Goal: Task Accomplishment & Management: Complete application form

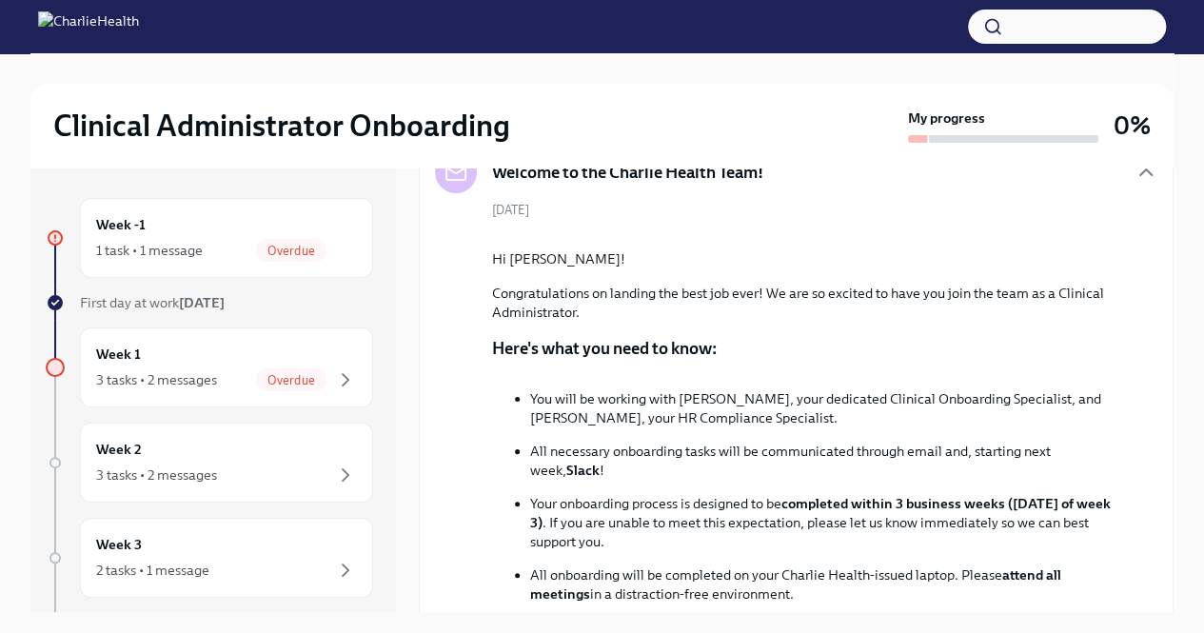
scroll to position [90, 0]
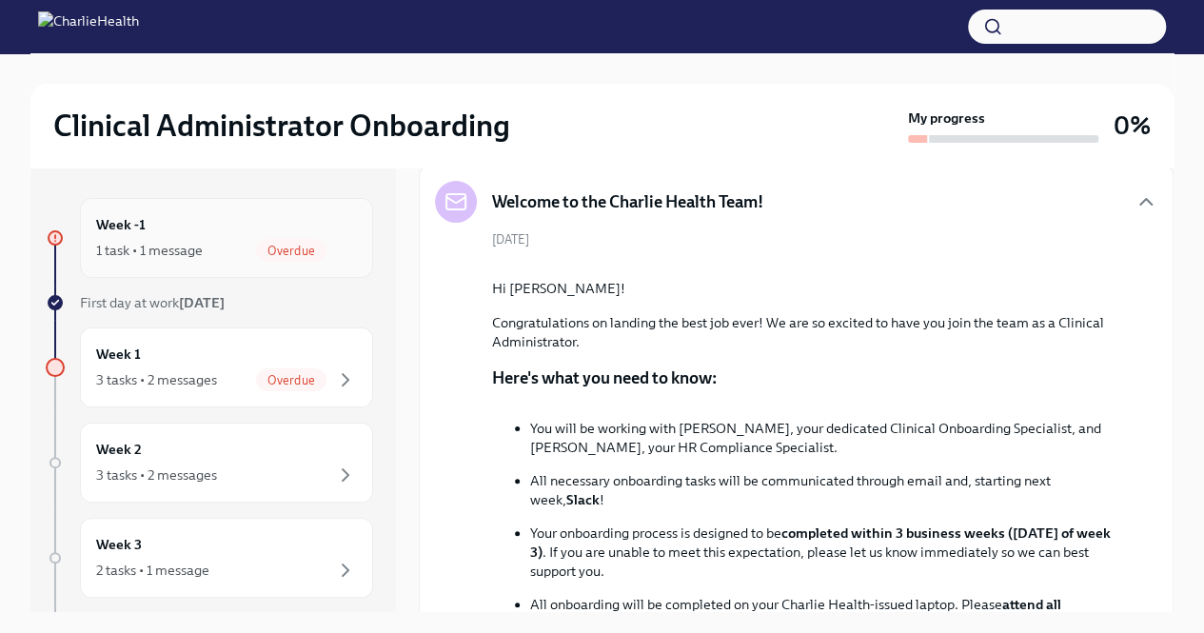
click at [156, 229] on div "Week -1 1 task • 1 message Overdue" at bounding box center [226, 238] width 261 height 48
click at [175, 346] on div "Week 1 3 tasks • 2 messages Overdue" at bounding box center [226, 368] width 261 height 48
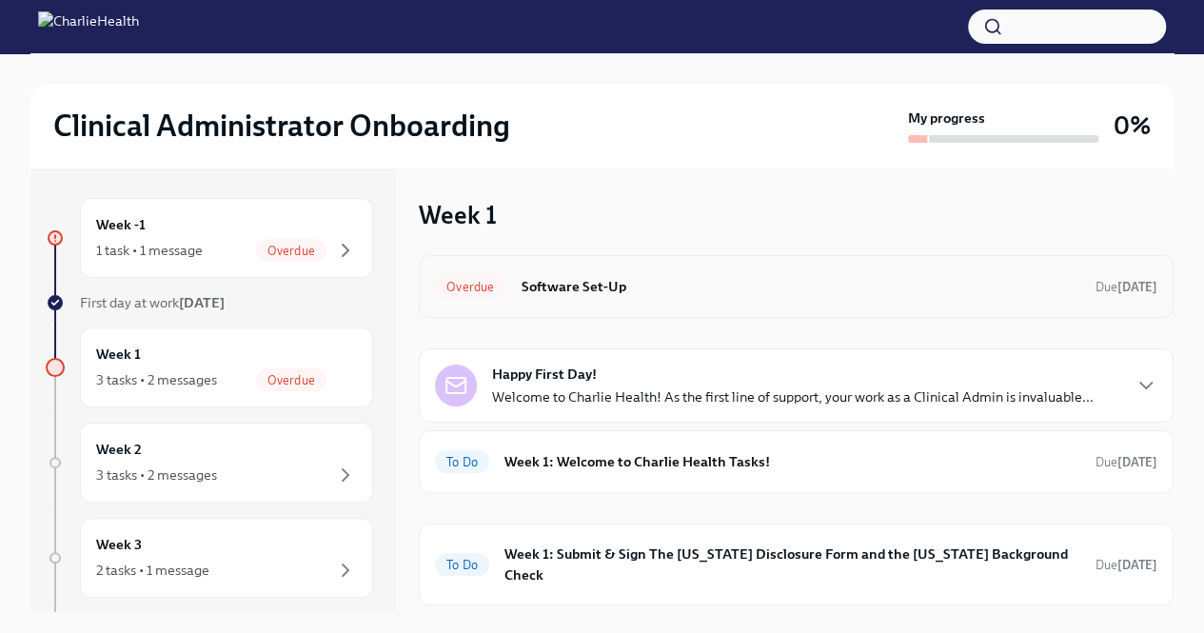
scroll to position [30, 0]
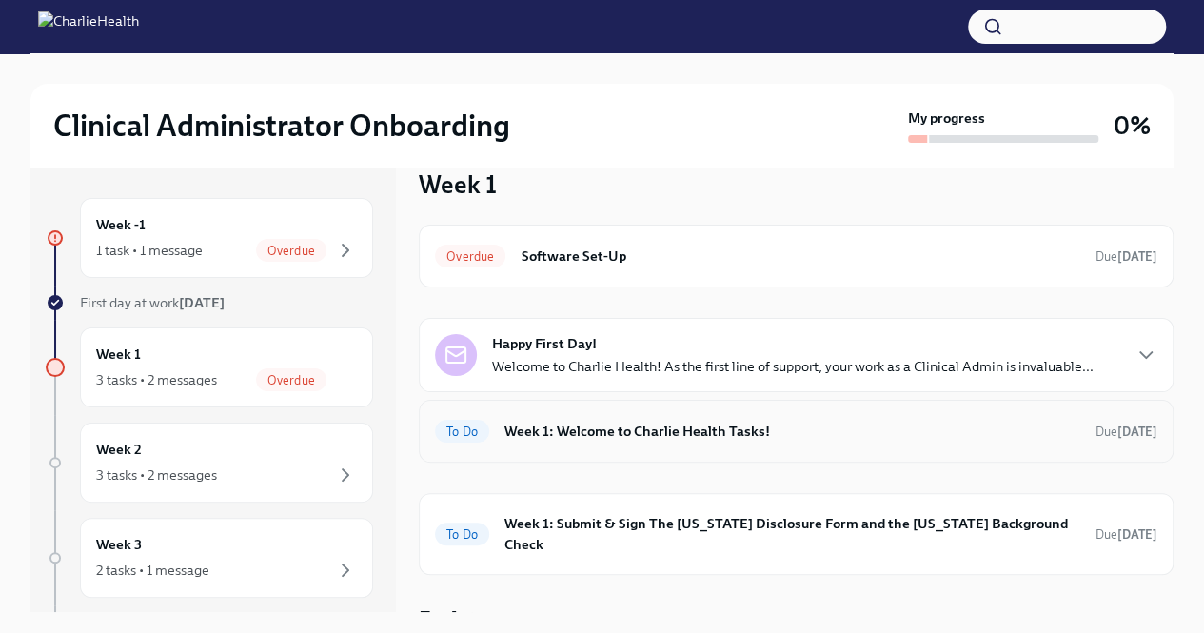
click at [634, 427] on h6 "Week 1: Welcome to Charlie Health Tasks!" at bounding box center [793, 431] width 576 height 21
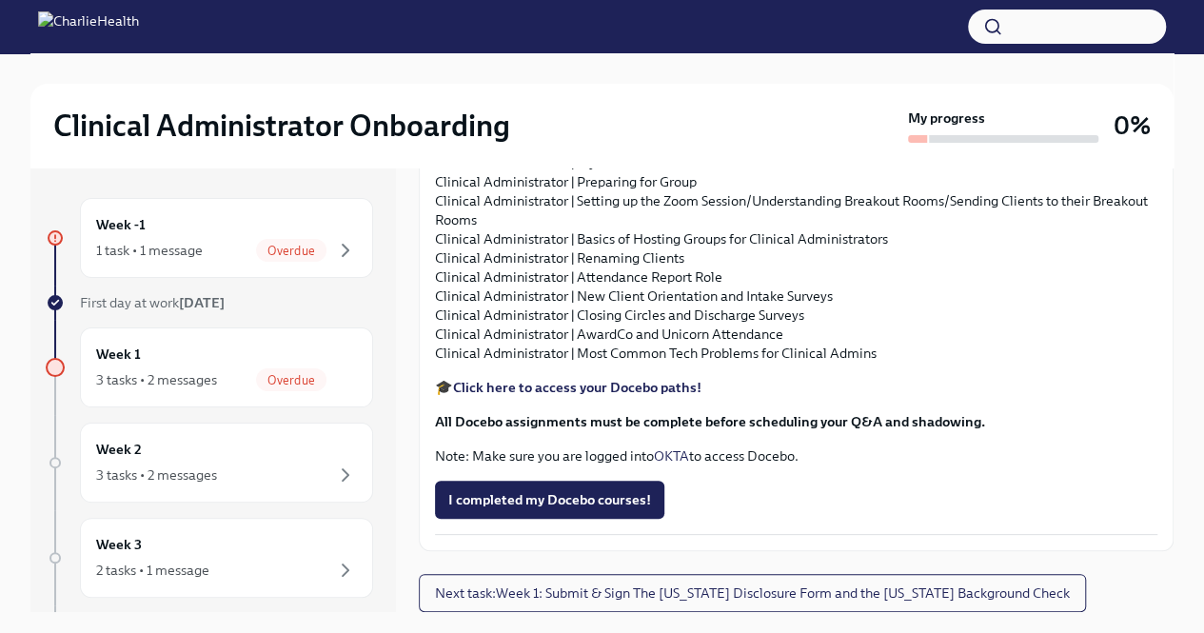
scroll to position [32, 0]
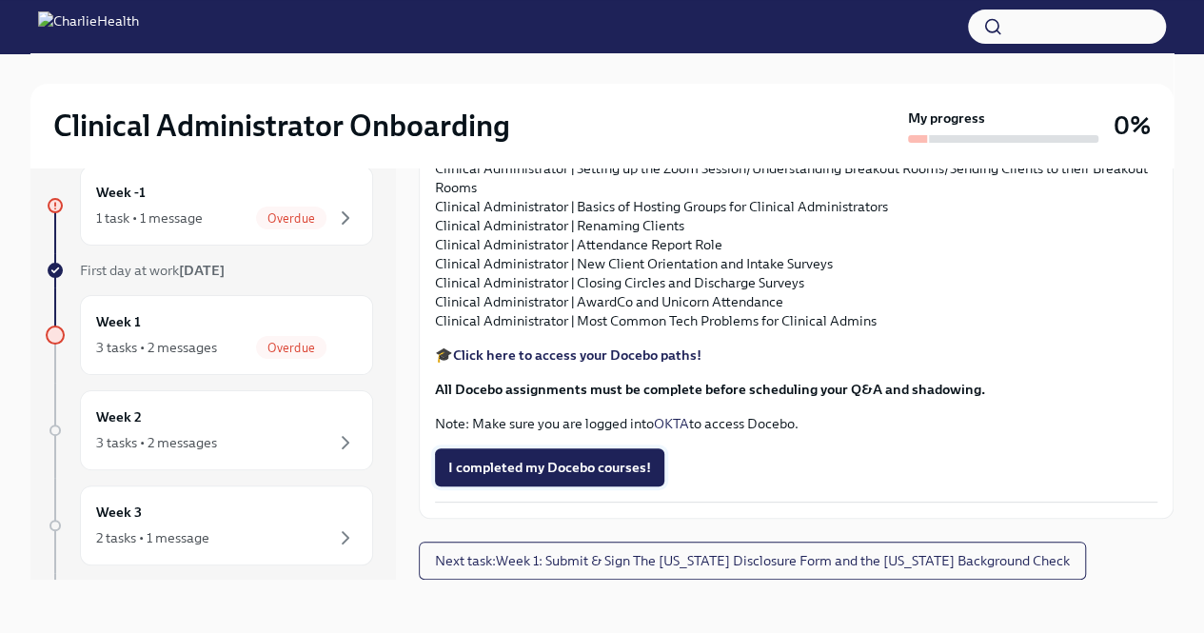
click at [624, 467] on span "I completed my Docebo courses!" at bounding box center [549, 467] width 203 height 19
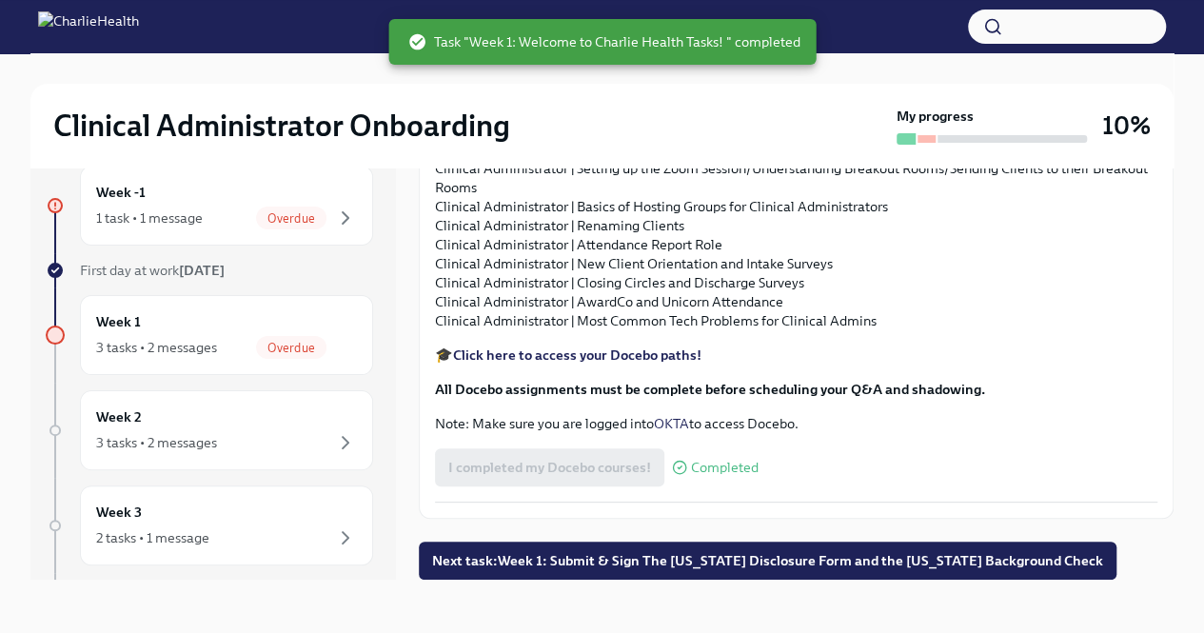
scroll to position [2297, 0]
click at [767, 542] on button "Next task : Week 1: Submit & Sign The [US_STATE] Disclosure Form and the [US_ST…" at bounding box center [768, 561] width 698 height 38
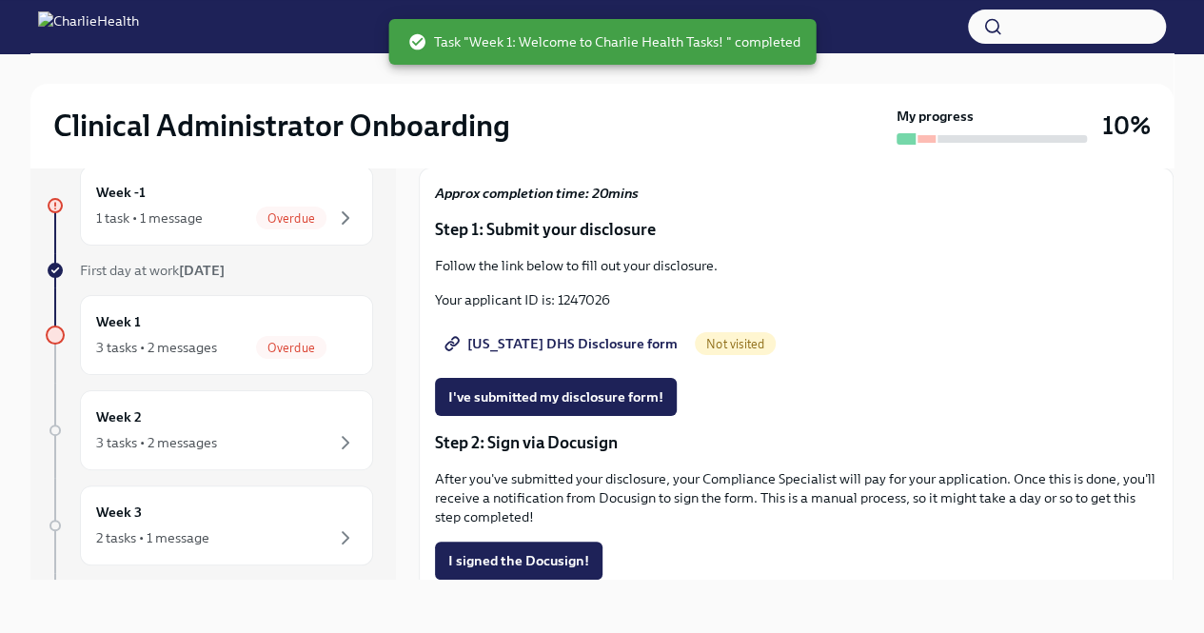
scroll to position [110, 0]
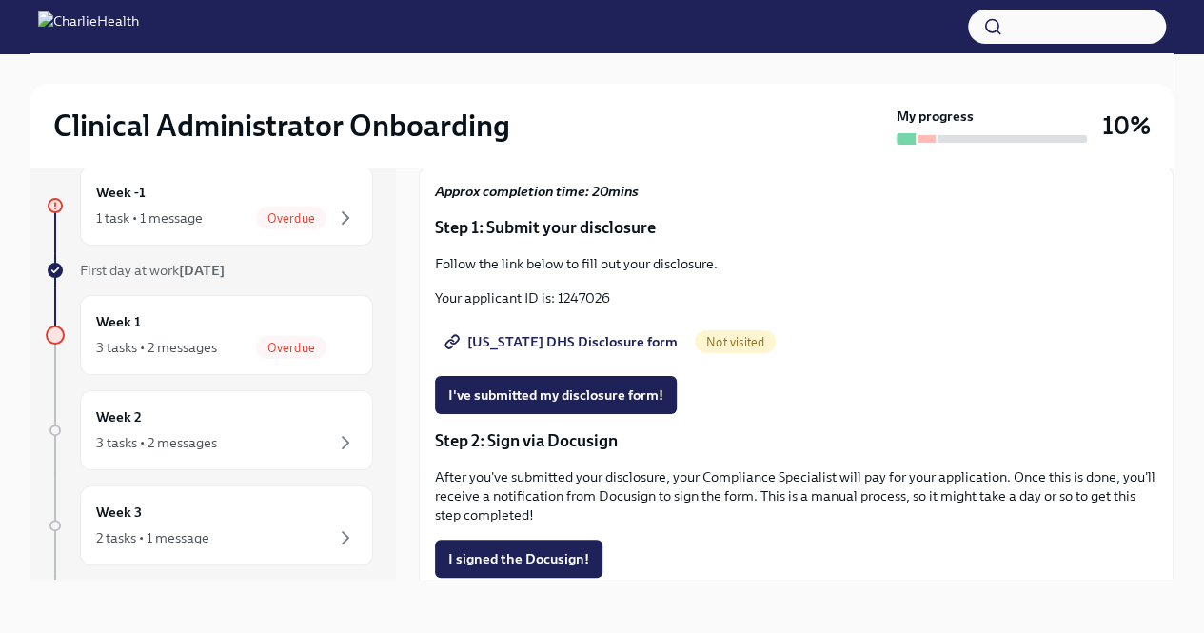
click at [595, 342] on span "[US_STATE] DHS Disclosure form" at bounding box center [562, 341] width 229 height 19
drag, startPoint x: 620, startPoint y: 293, endPoint x: 558, endPoint y: 309, distance: 64.0
click at [558, 309] on div "Approx completion time: 20mins Step 1: Submit your disclosure Follow the link b…" at bounding box center [796, 551] width 723 height 738
copy p "1247026"
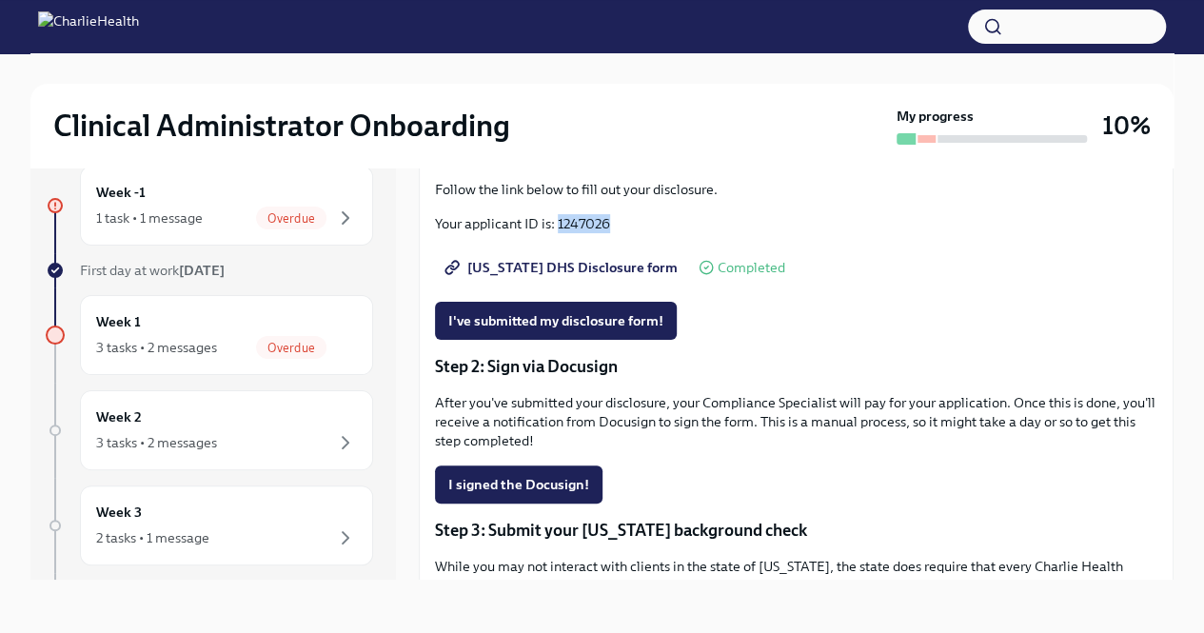
scroll to position [186, 0]
click at [592, 320] on span "I've submitted my disclosure form!" at bounding box center [555, 319] width 215 height 19
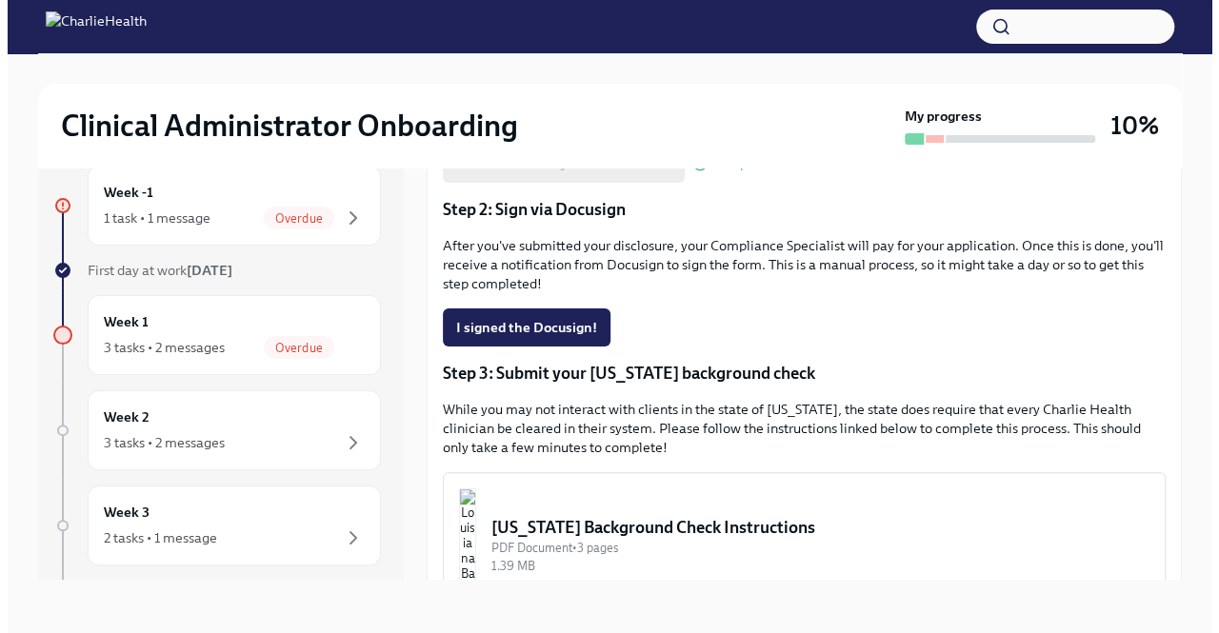
scroll to position [465, 0]
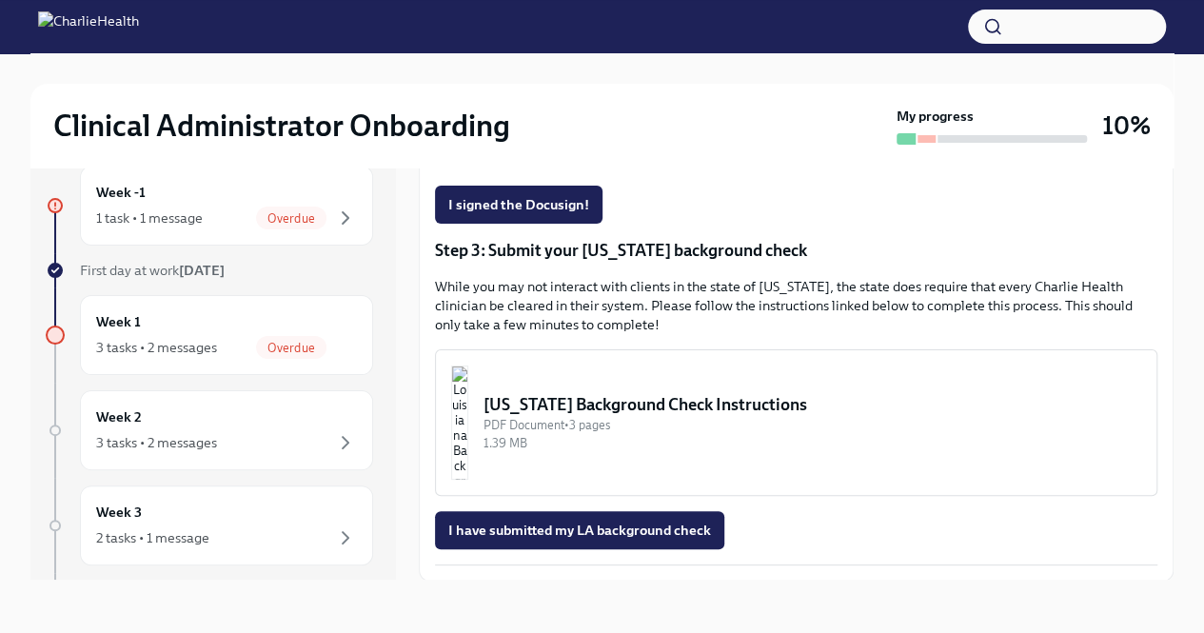
click at [660, 408] on div "[US_STATE] Background Check Instructions" at bounding box center [813, 404] width 658 height 23
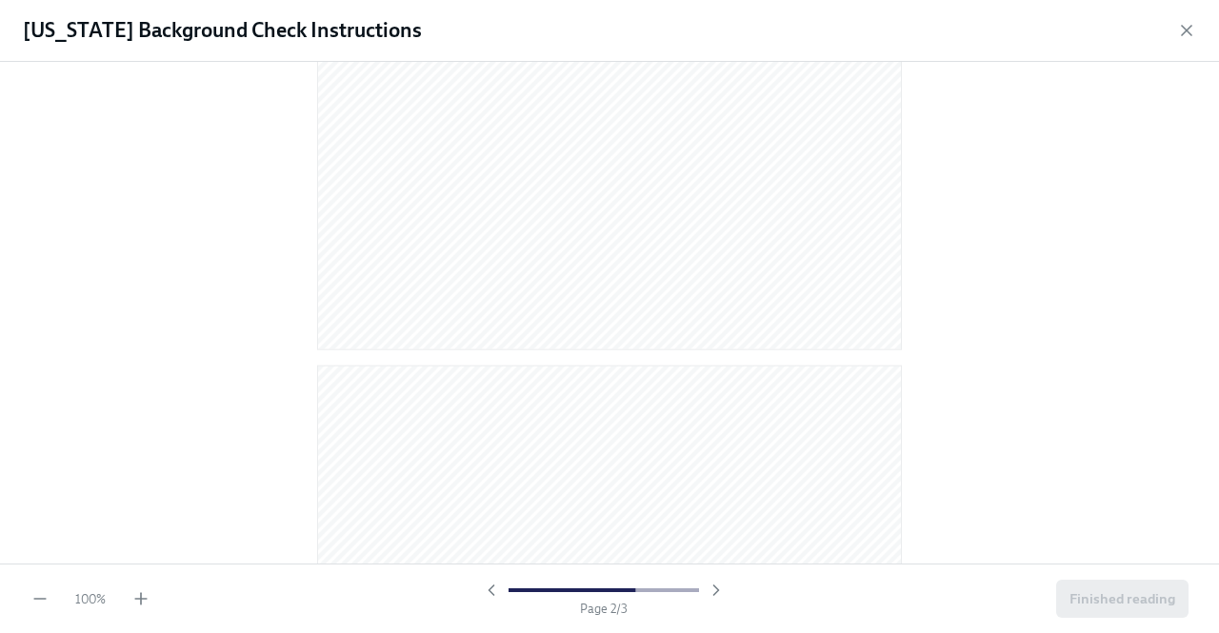
scroll to position [1375, 0]
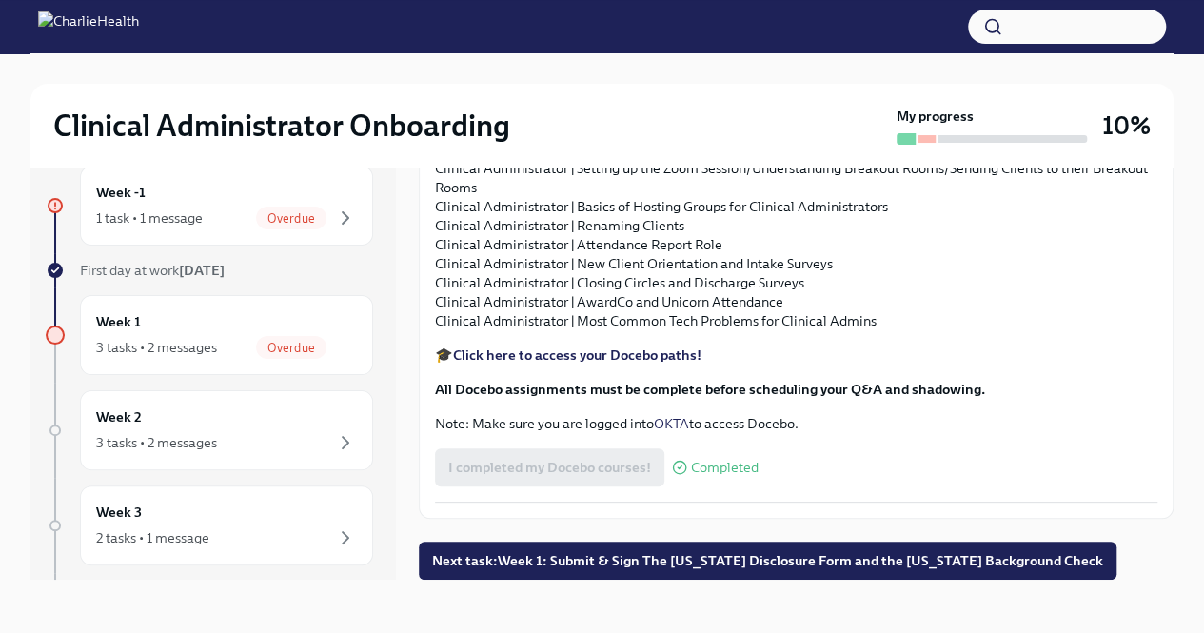
scroll to position [2297, 0]
click at [636, 559] on span "Next task : Week 1: Submit & Sign The [US_STATE] Disclosure Form and the [US_ST…" at bounding box center [767, 560] width 671 height 19
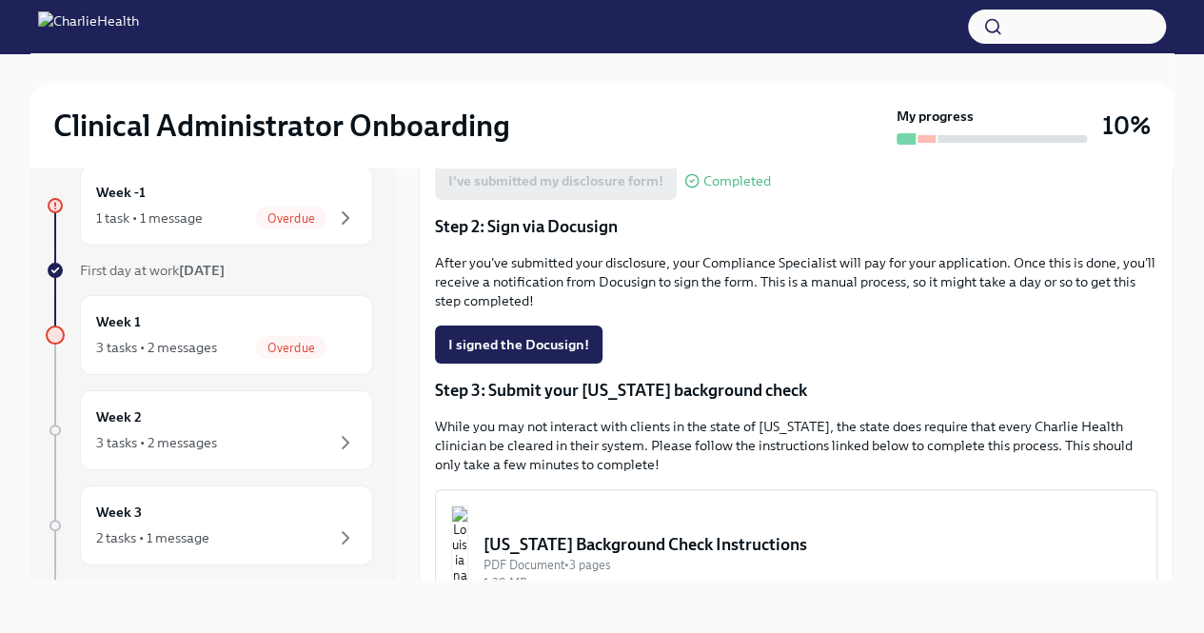
scroll to position [465, 0]
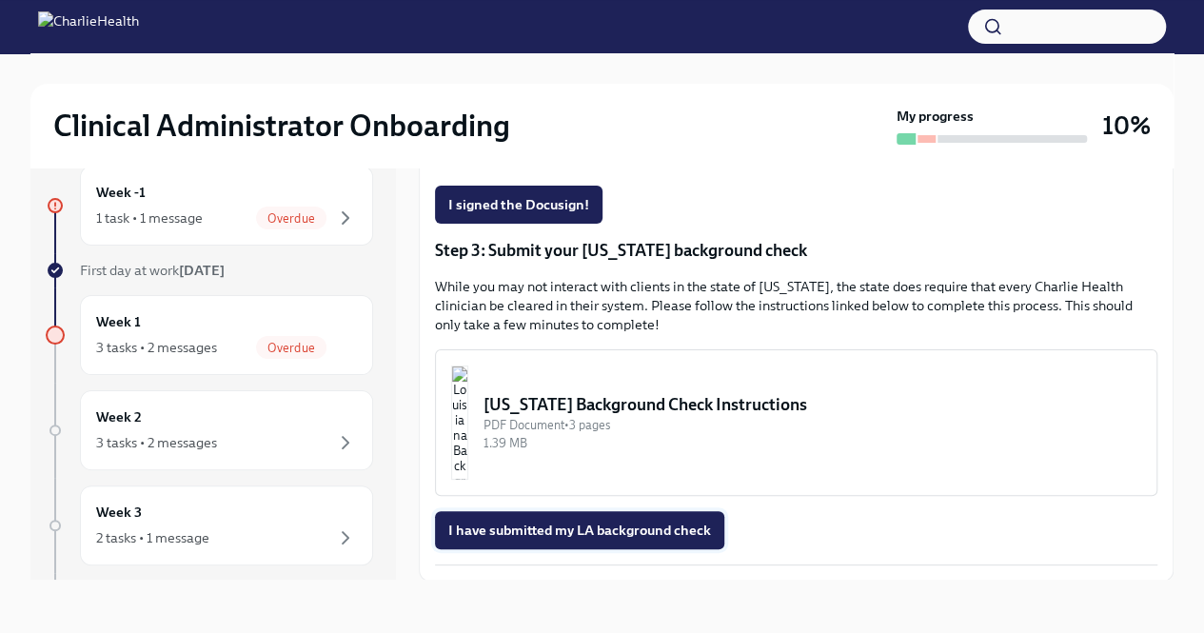
click at [643, 523] on span "I have submitted my LA background check" at bounding box center [579, 530] width 263 height 19
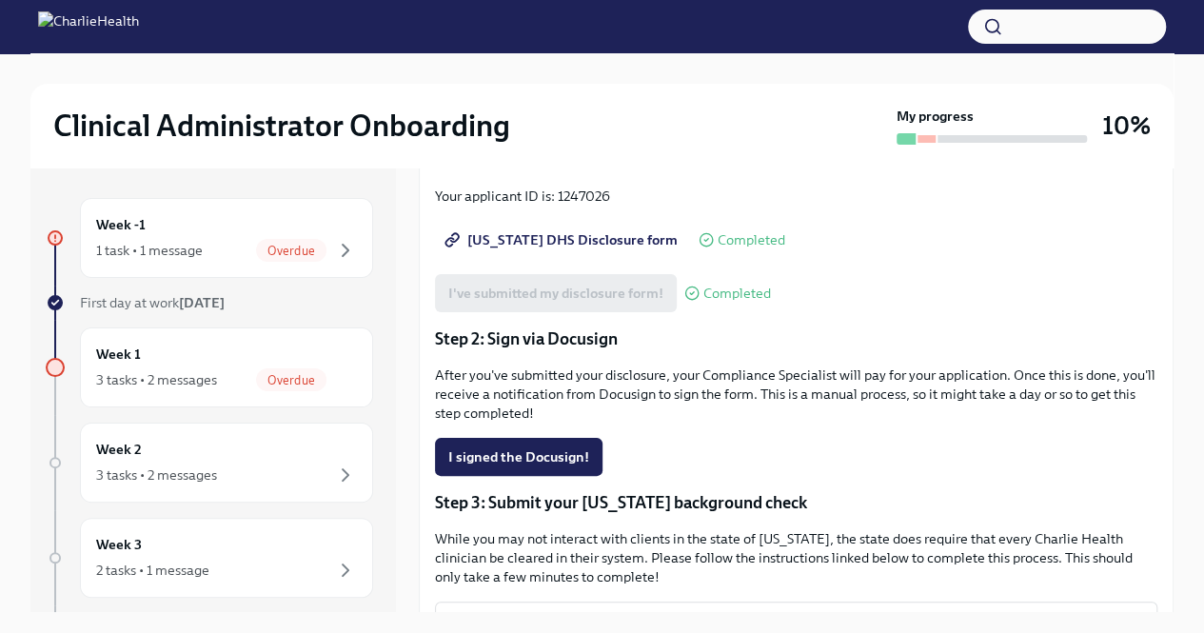
scroll to position [252, 0]
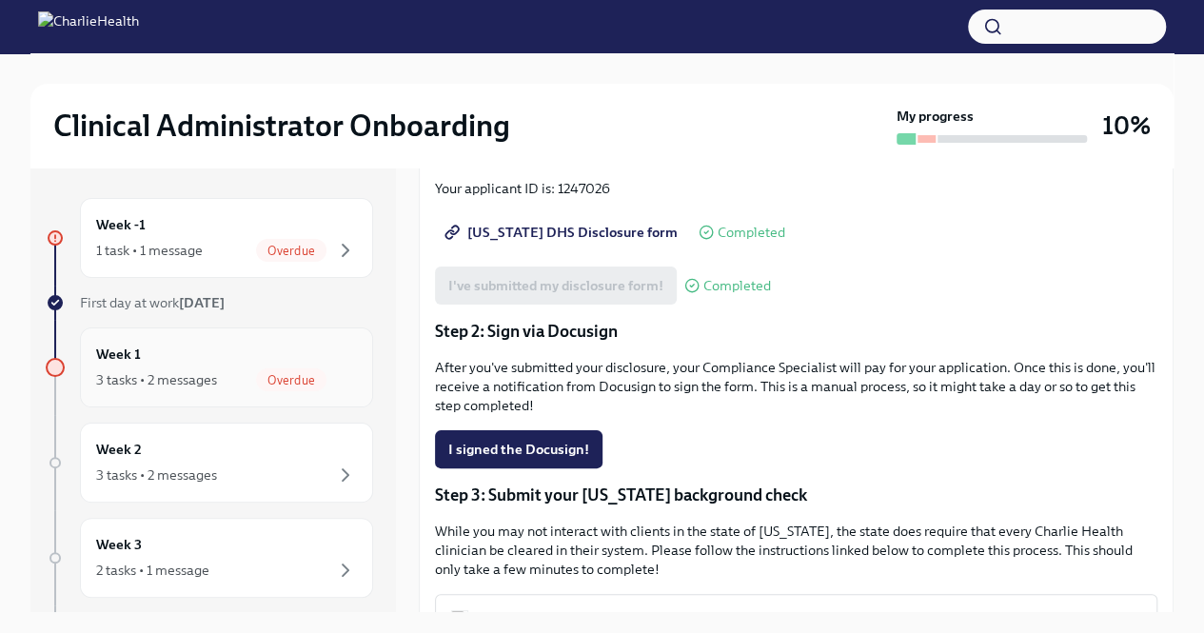
click at [256, 380] on span "Overdue" at bounding box center [291, 380] width 70 height 14
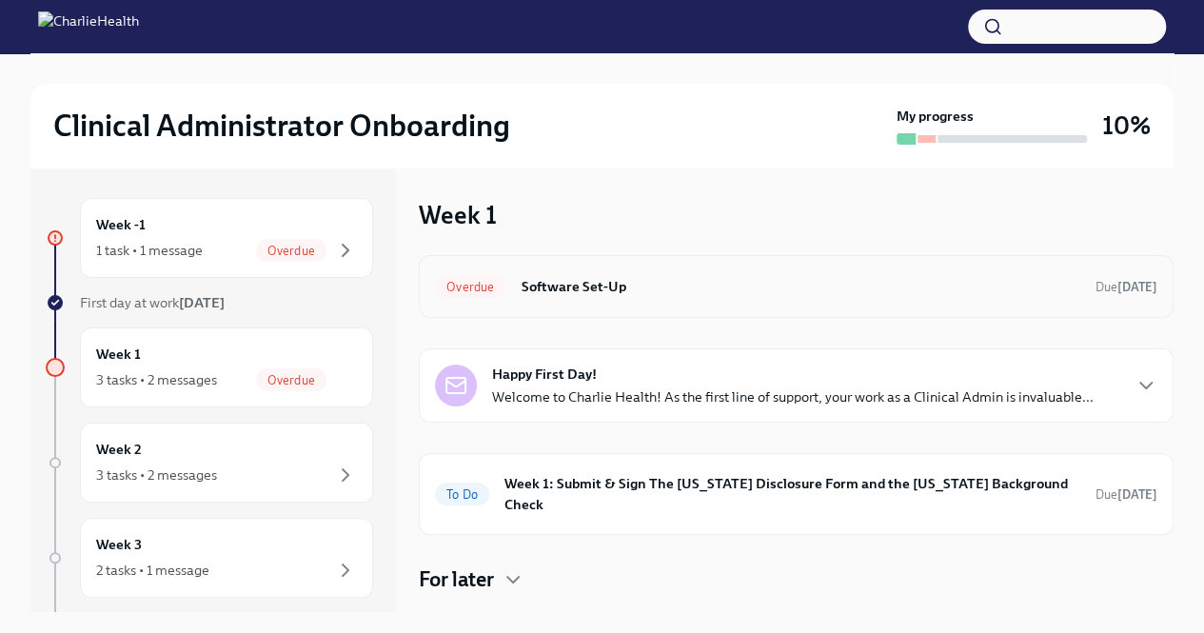
click at [590, 294] on h6 "Software Set-Up" at bounding box center [801, 286] width 560 height 21
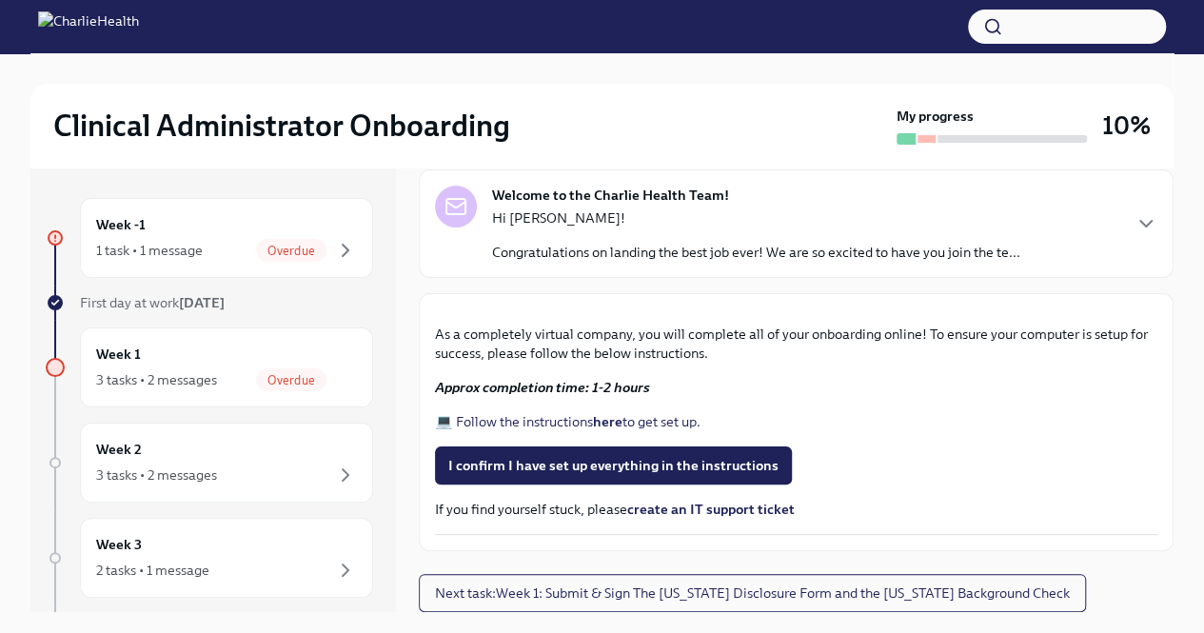
scroll to position [580, 0]
click at [612, 420] on strong "here" at bounding box center [608, 421] width 30 height 17
click at [291, 259] on div "Overdue" at bounding box center [291, 250] width 70 height 23
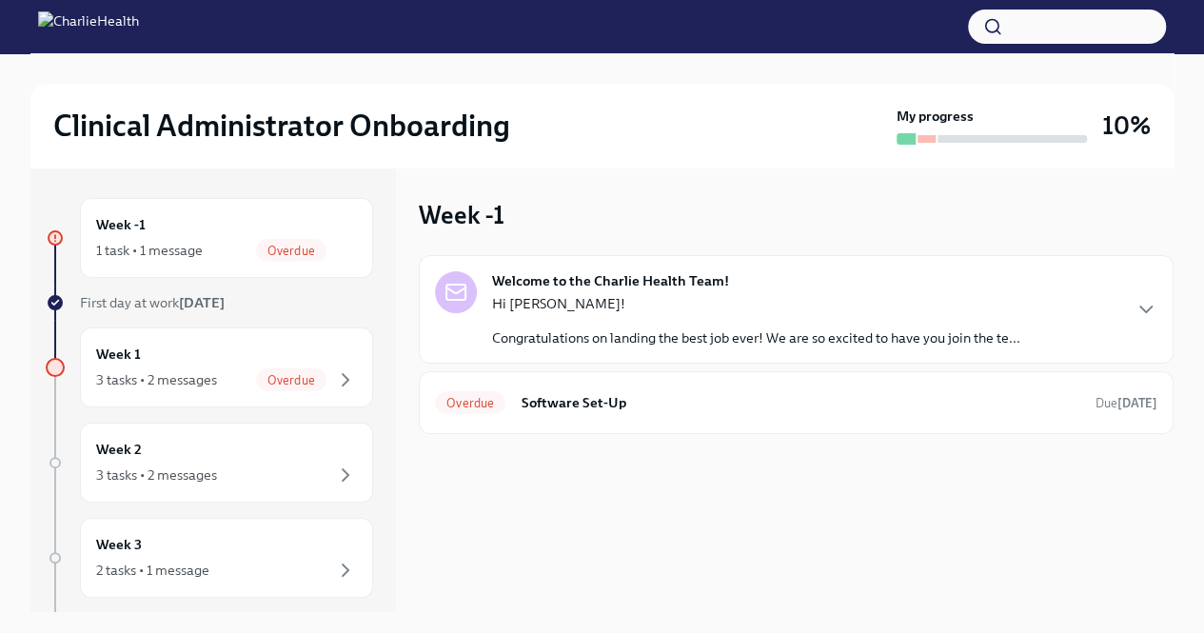
click at [647, 307] on p "Hi [PERSON_NAME]!" at bounding box center [756, 303] width 528 height 19
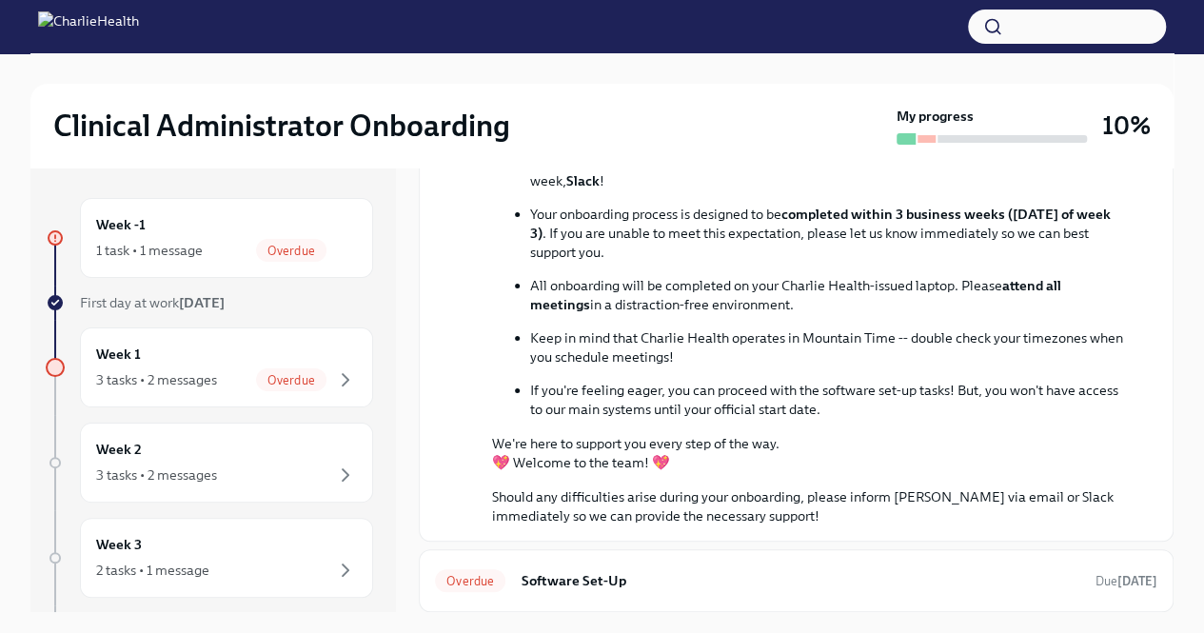
scroll to position [587, 0]
click at [258, 368] on div "Overdue" at bounding box center [291, 379] width 70 height 23
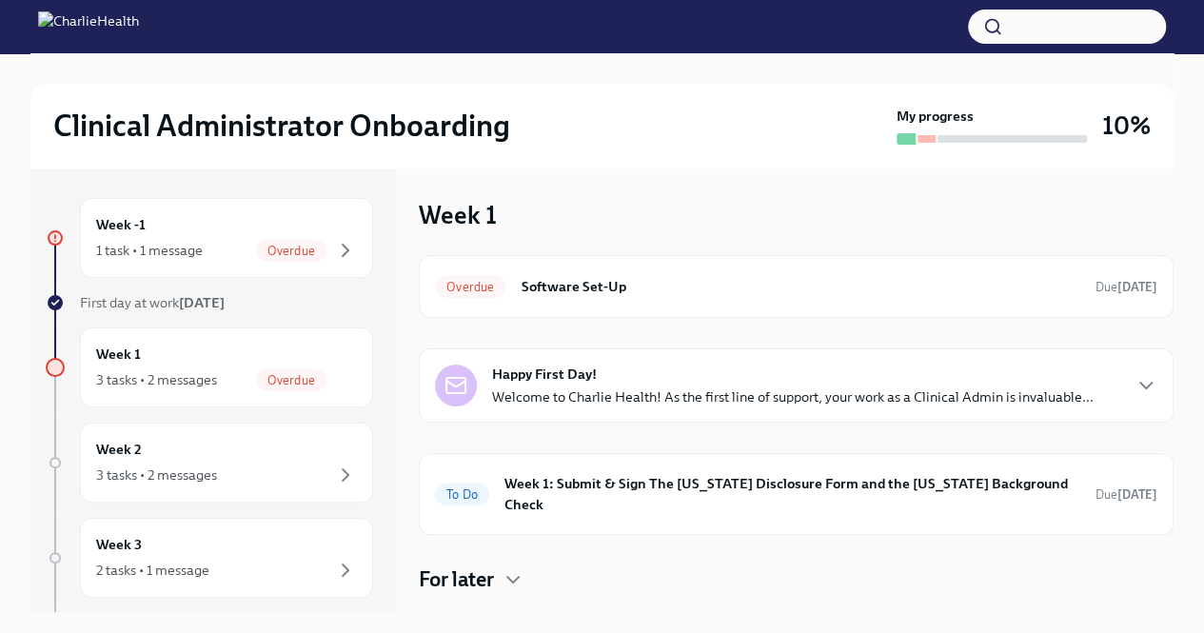
scroll to position [19, 0]
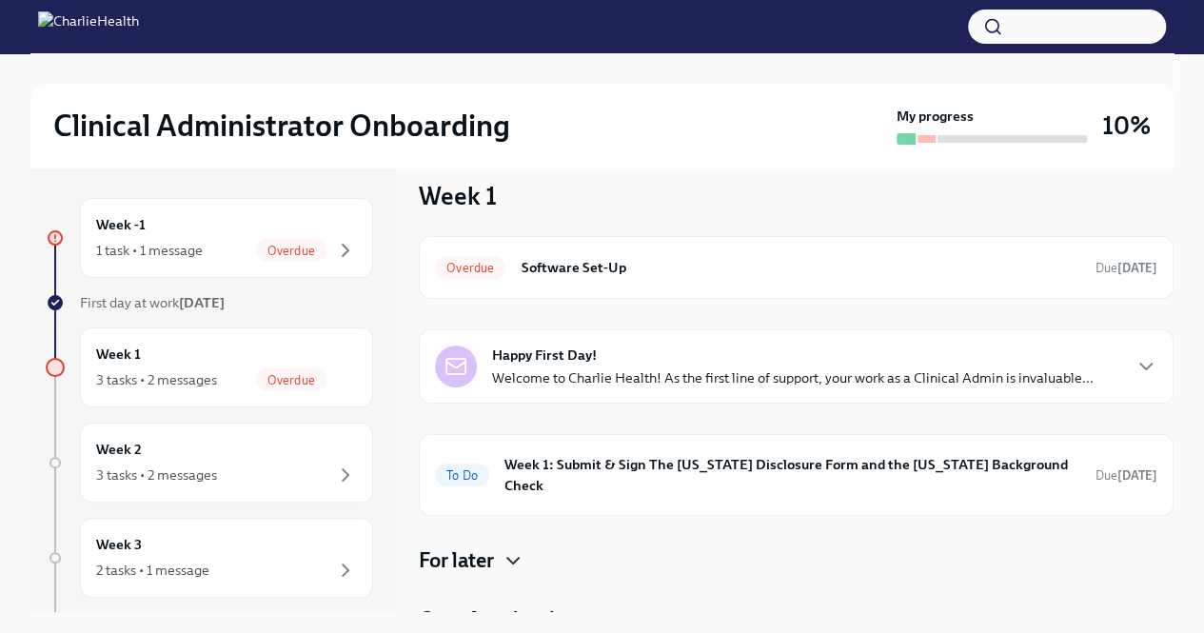
click at [505, 549] on icon "button" at bounding box center [513, 560] width 23 height 23
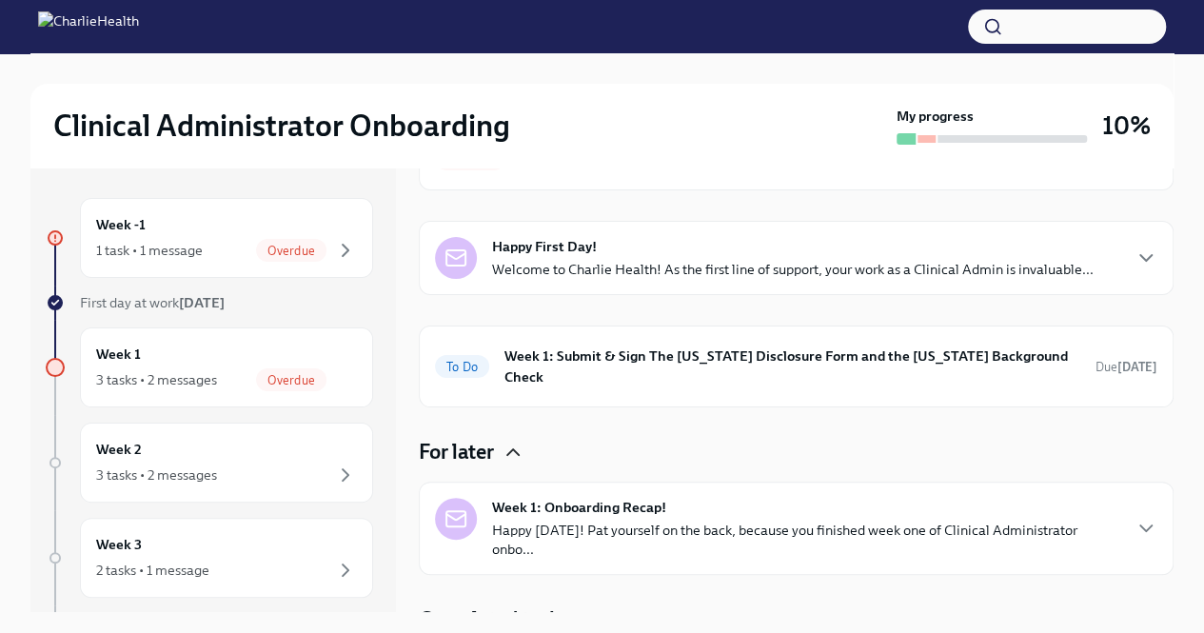
scroll to position [127, 0]
click at [567, 522] on p "Happy Friday! Pat yourself on the back, because you finished week one of Clinic…" at bounding box center [805, 541] width 627 height 38
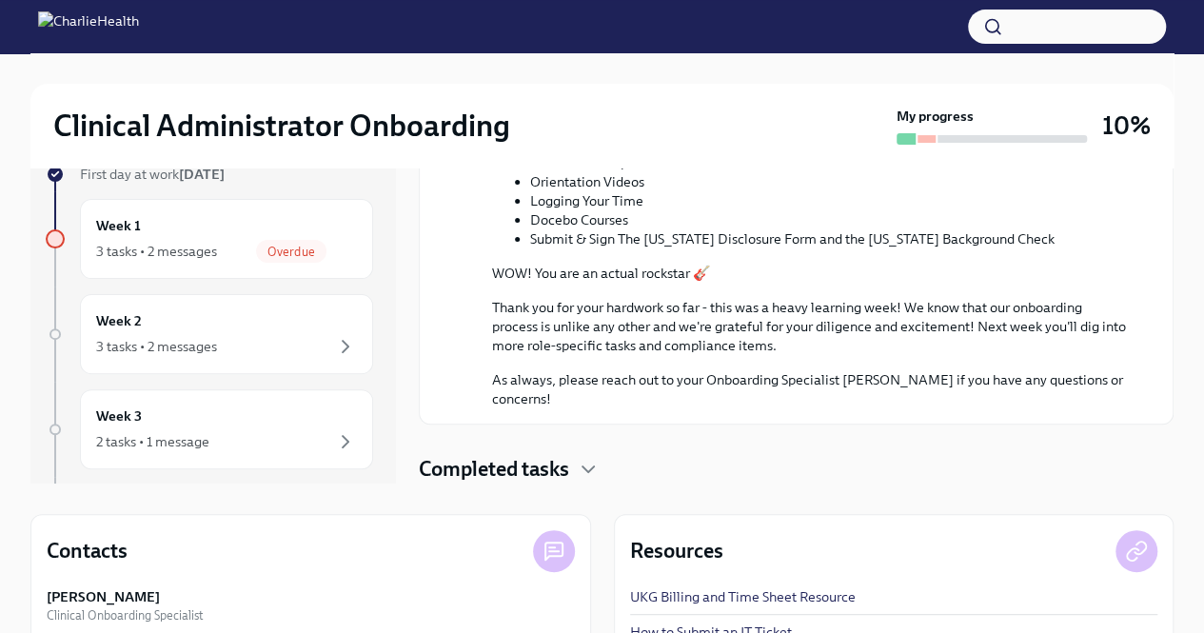
scroll to position [139, 0]
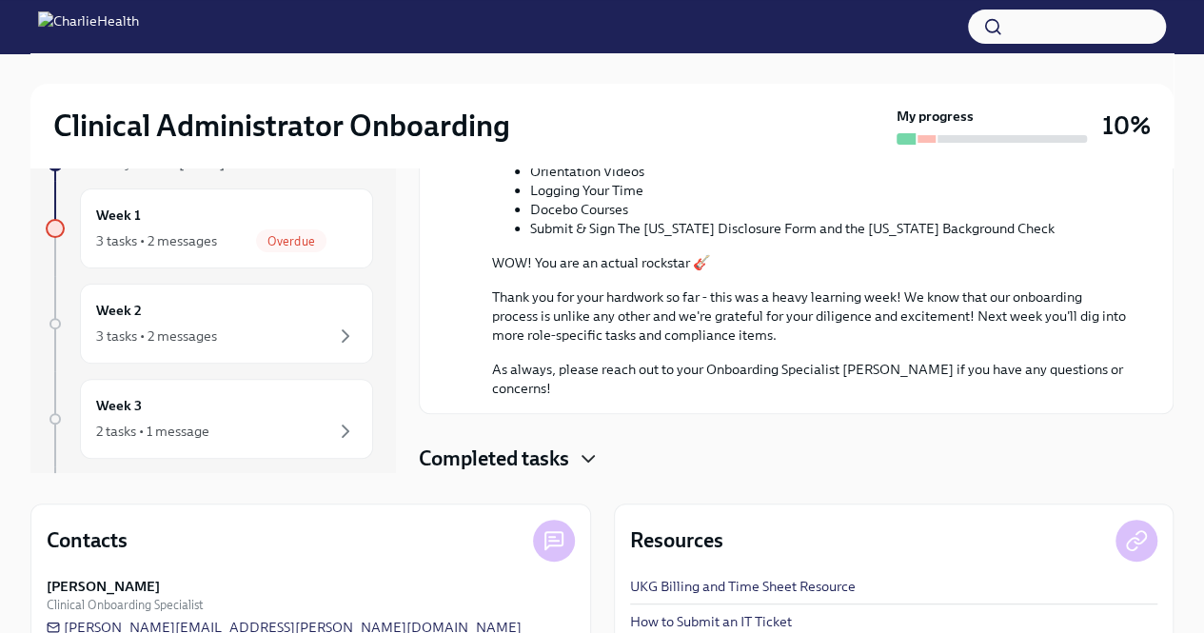
click at [582, 465] on icon "button" at bounding box center [588, 458] width 23 height 23
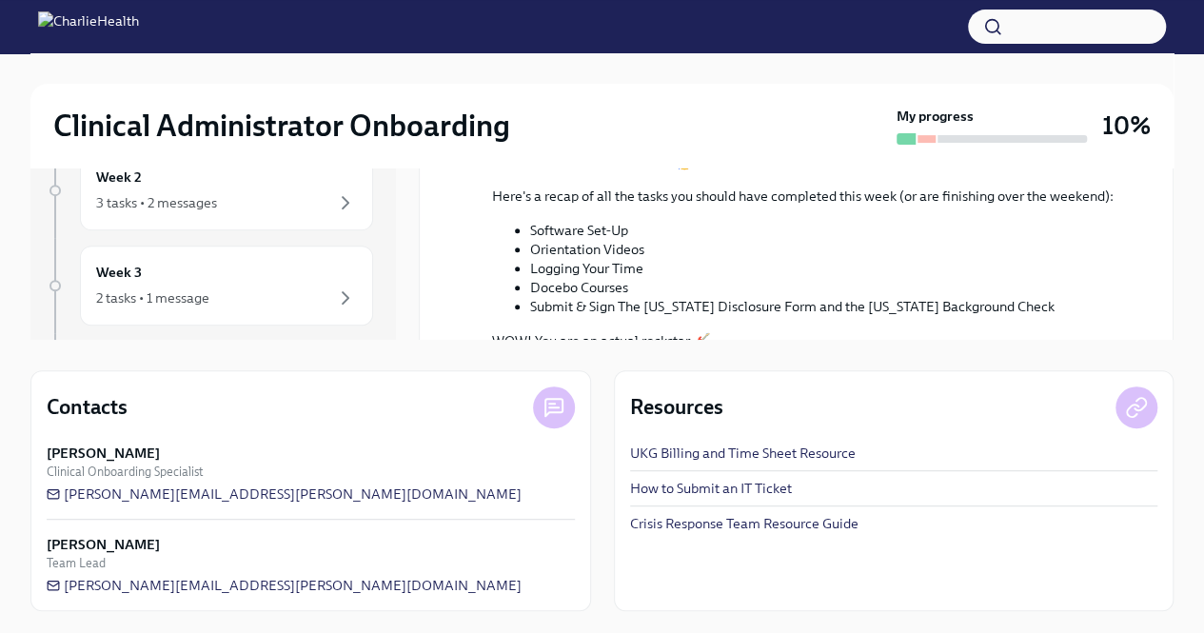
scroll to position [0, 0]
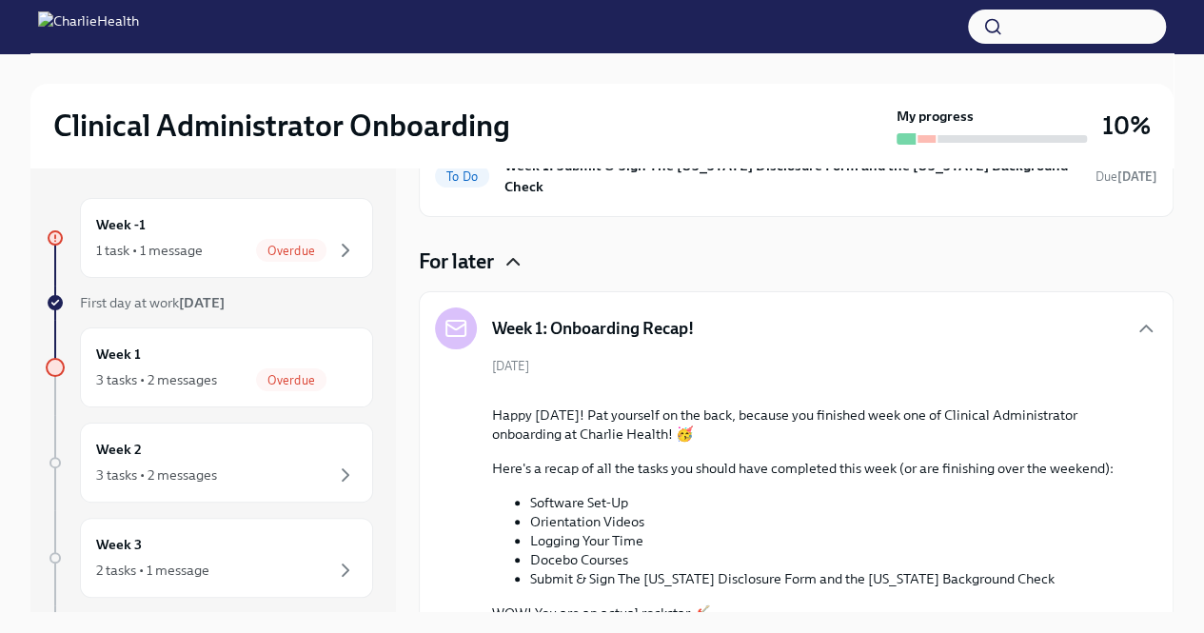
click at [518, 250] on icon "button" at bounding box center [513, 261] width 23 height 23
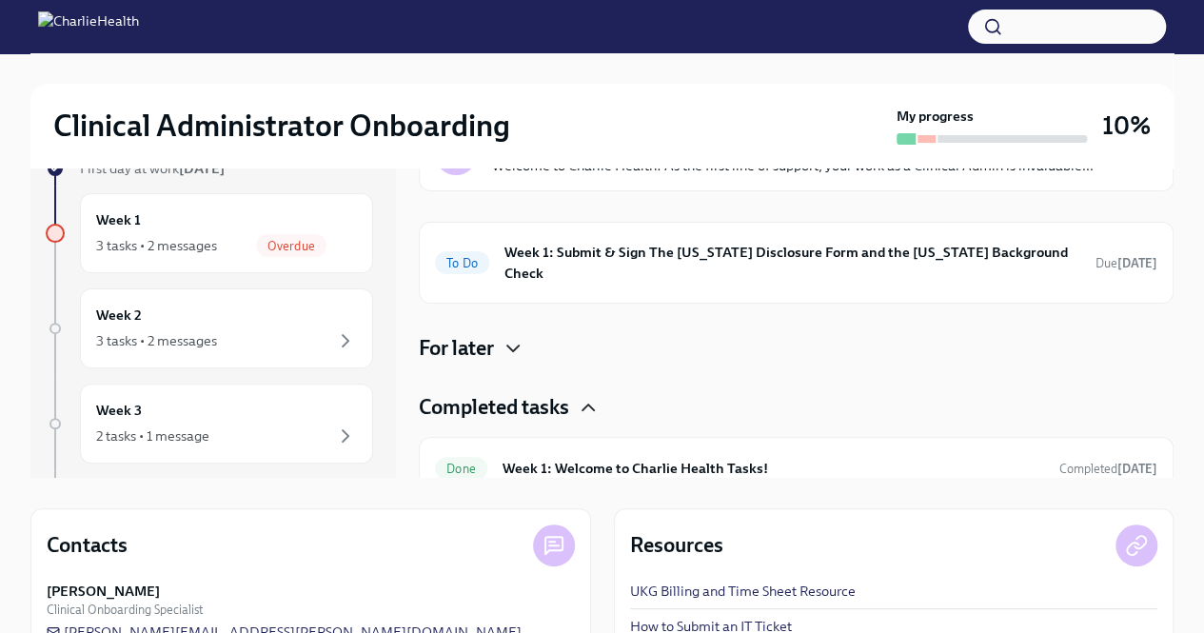
scroll to position [135, 0]
click at [573, 392] on div "Completed tasks" at bounding box center [796, 406] width 755 height 29
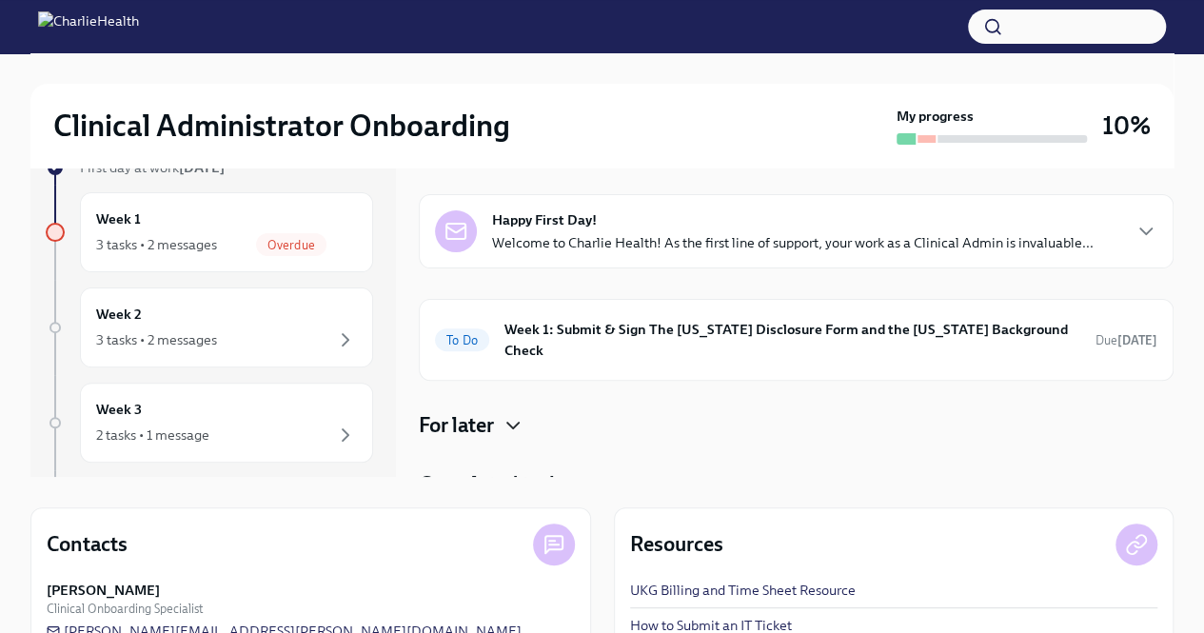
click at [554, 472] on h4 "Completed tasks" at bounding box center [494, 484] width 150 height 29
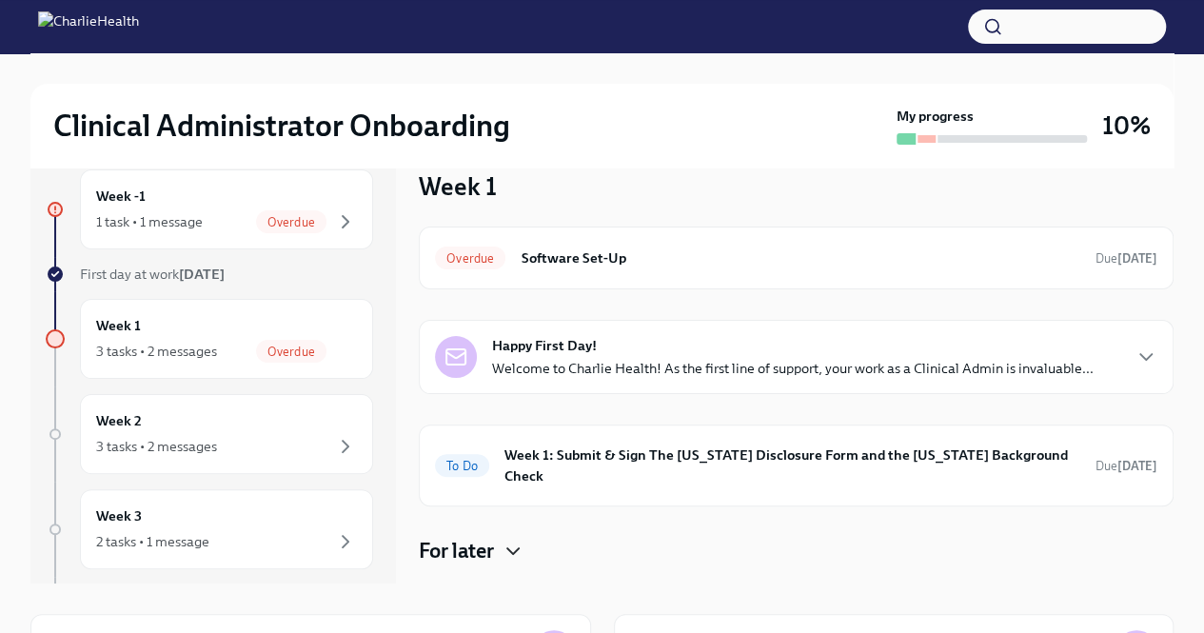
scroll to position [12, 0]
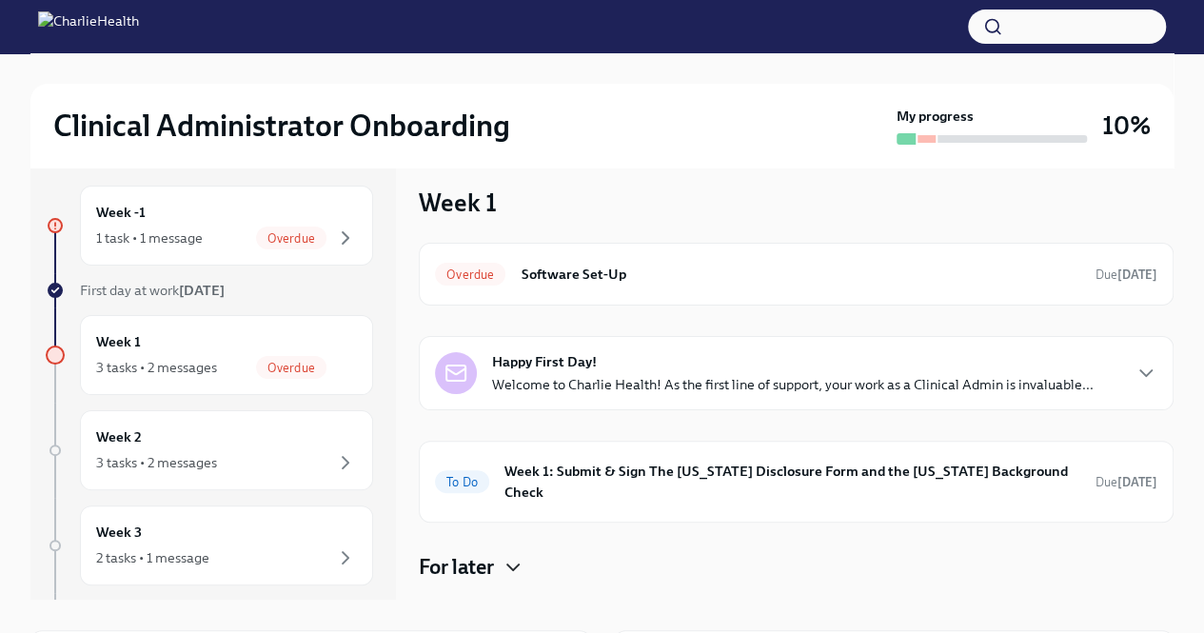
click at [612, 393] on div "Happy First Day! Welcome to Charlie Health! As the first line of support, your …" at bounding box center [796, 373] width 755 height 74
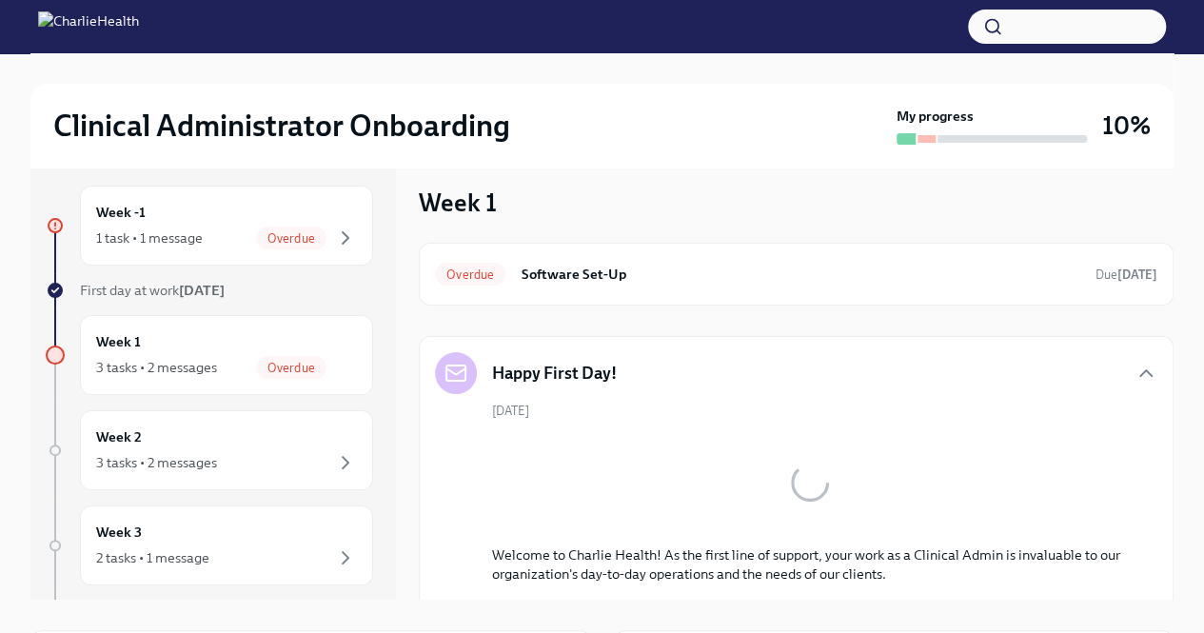
scroll to position [39, 0]
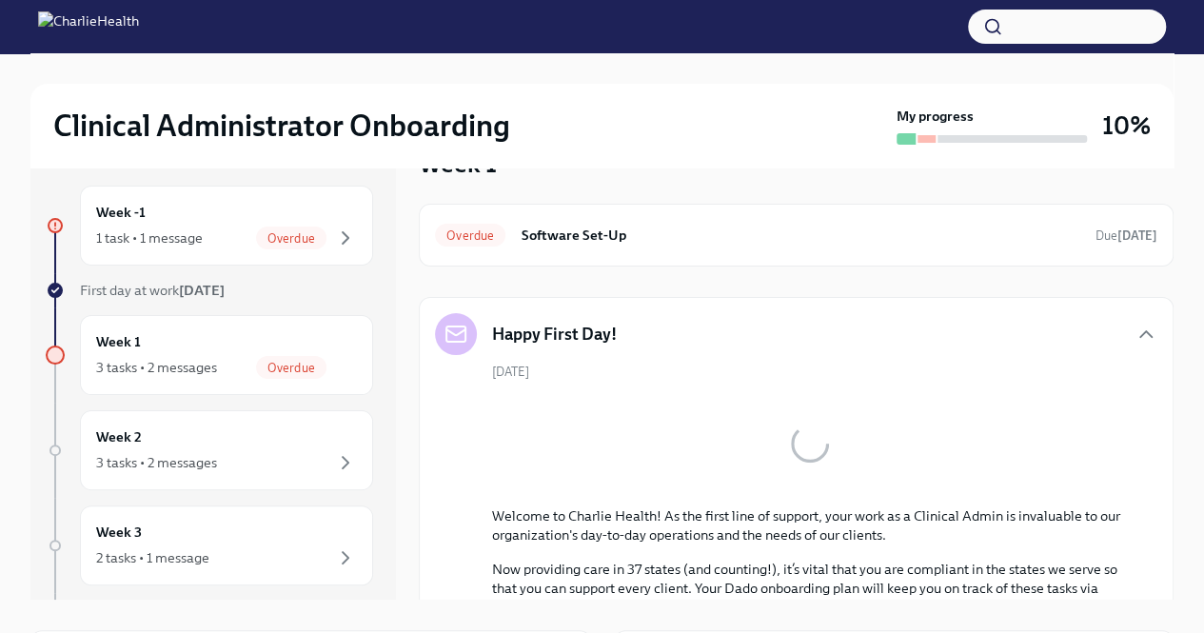
click at [643, 343] on div "Happy First Day!" at bounding box center [796, 334] width 723 height 42
click at [1141, 334] on icon "button" at bounding box center [1146, 334] width 23 height 23
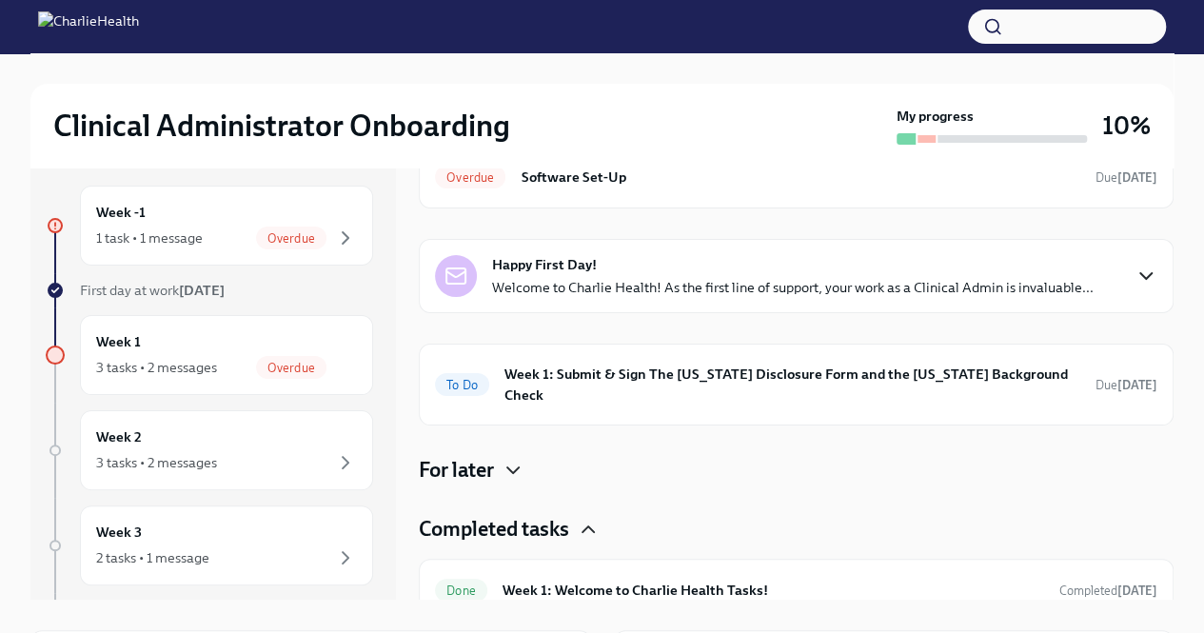
scroll to position [0, 0]
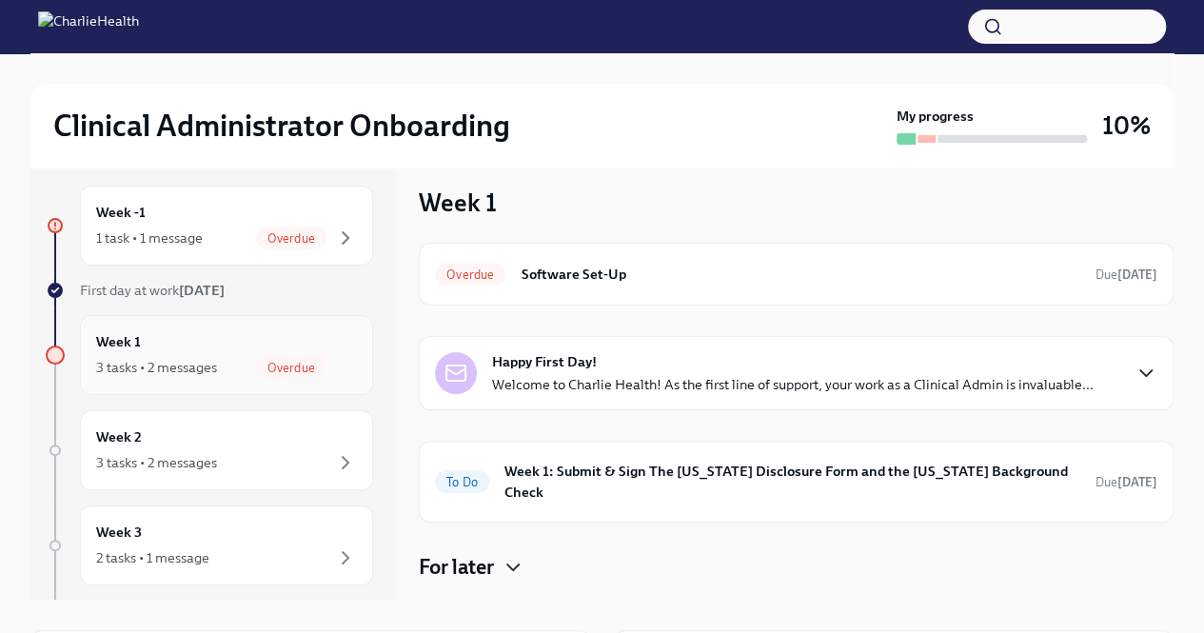
click at [230, 352] on div "Week 1 3 tasks • 2 messages Overdue" at bounding box center [226, 355] width 261 height 48
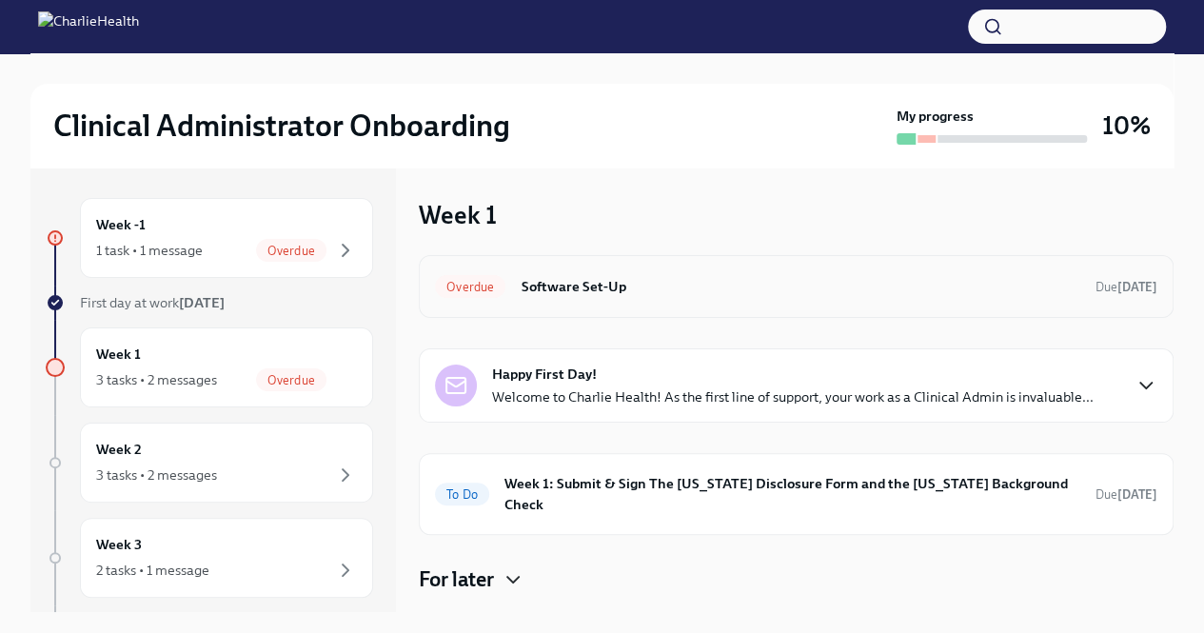
click at [582, 271] on div "Overdue Software Set-Up Due 2 days ago" at bounding box center [796, 286] width 723 height 30
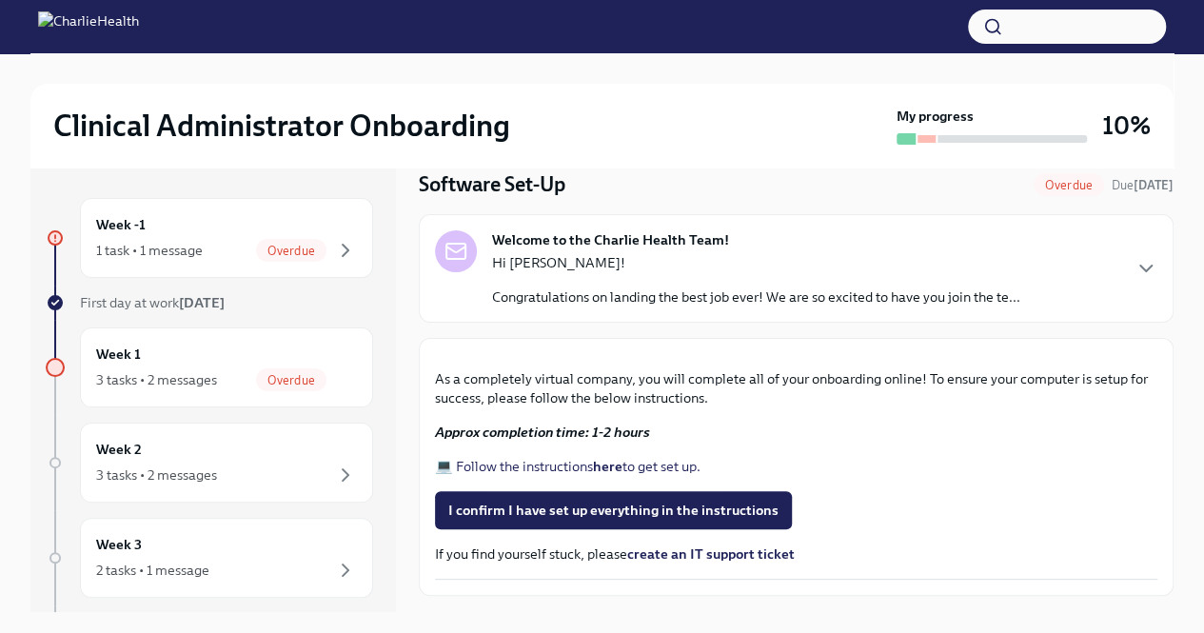
scroll to position [67, 0]
click at [661, 308] on div "Welcome to the Charlie Health Team! Hi Natalie! Congratulations on landing the …" at bounding box center [796, 267] width 755 height 109
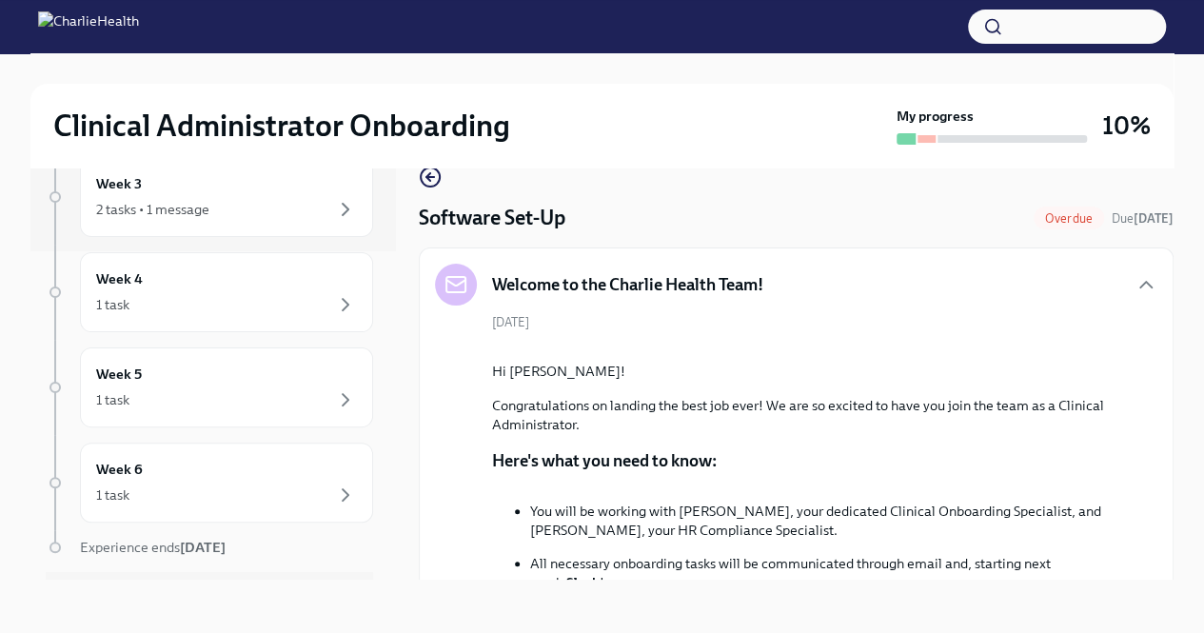
scroll to position [0, 0]
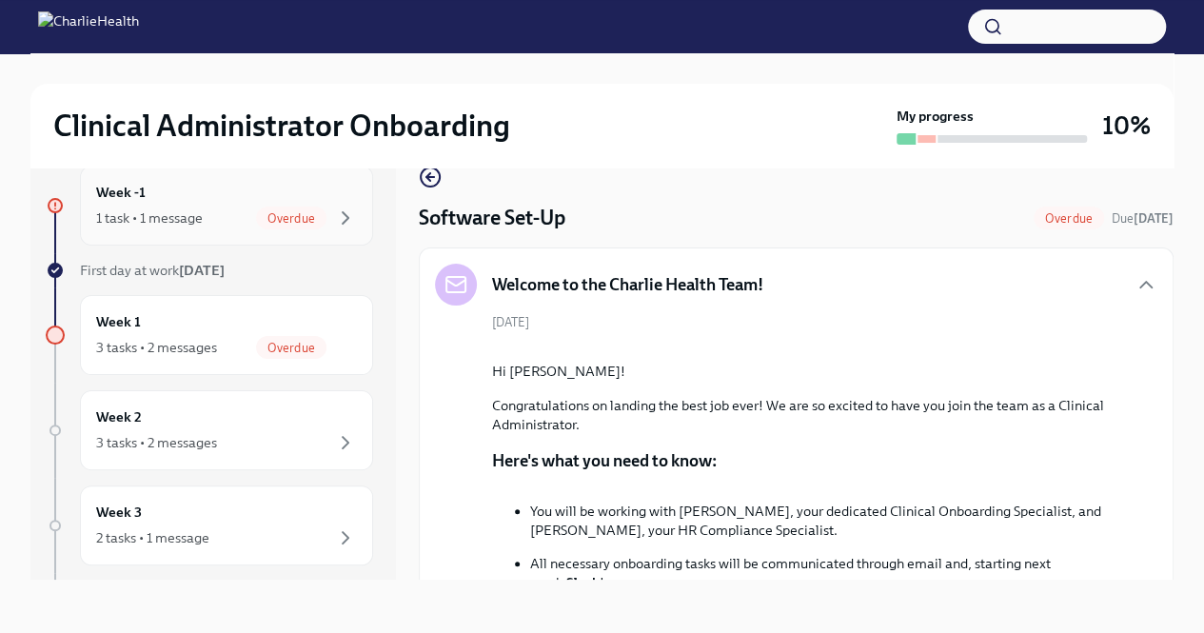
click at [268, 225] on div "Overdue" at bounding box center [291, 218] width 70 height 23
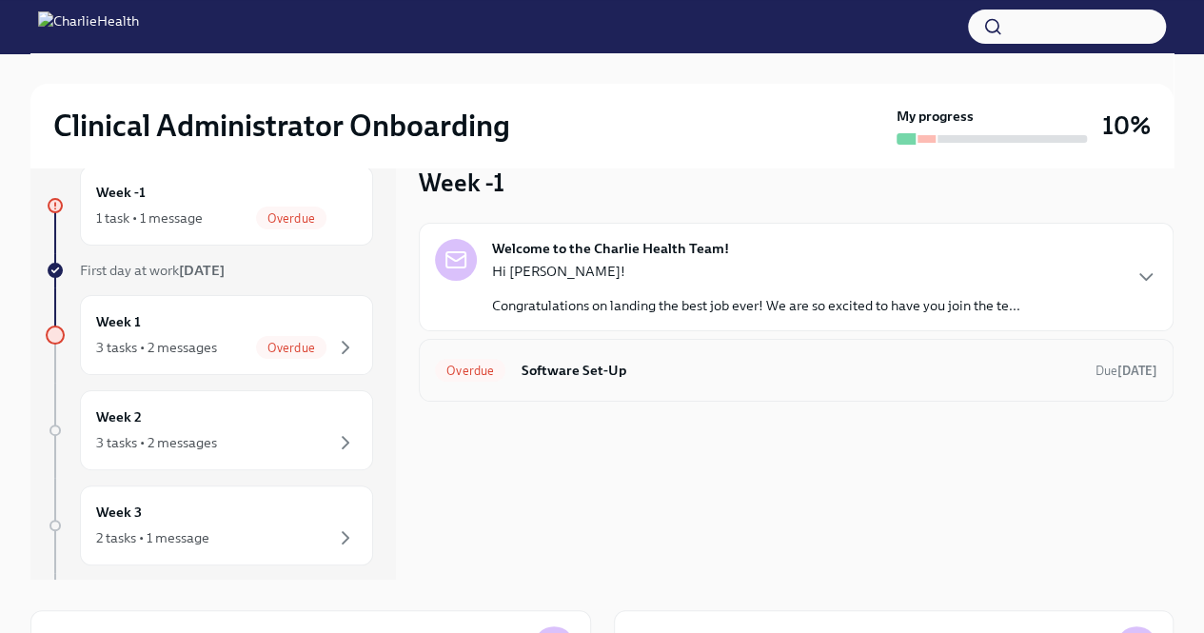
click at [602, 363] on h6 "Software Set-Up" at bounding box center [801, 370] width 560 height 21
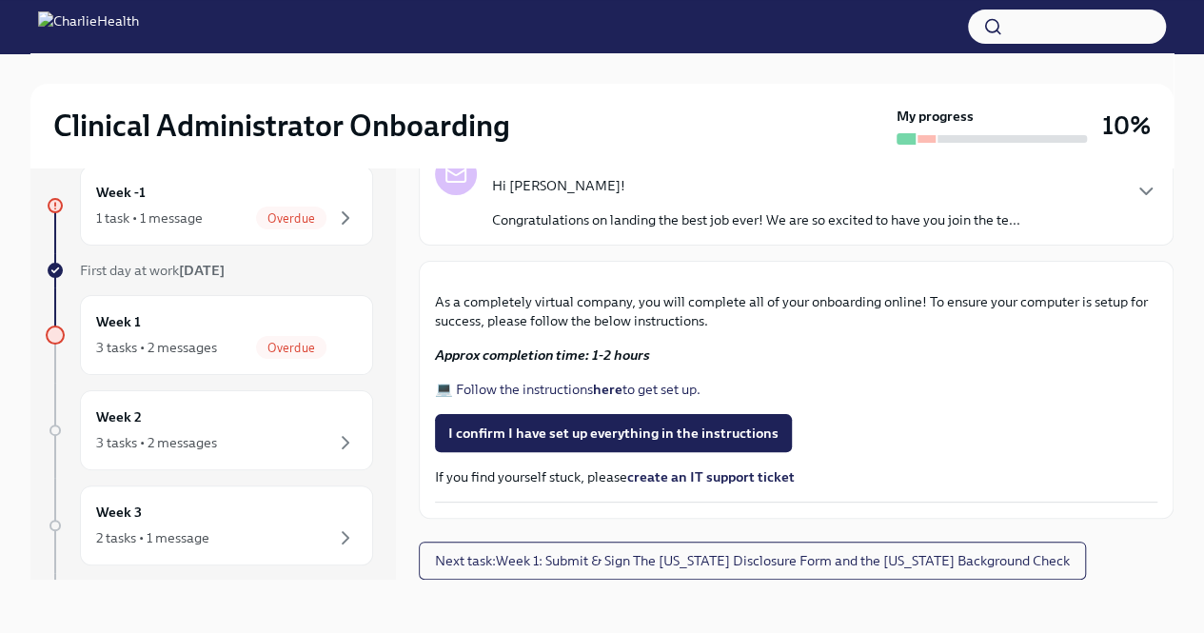
scroll to position [580, 0]
click at [579, 383] on link "💻 Follow the instructions here to get set up." at bounding box center [568, 389] width 266 height 17
click at [672, 448] on button "I confirm I have set up everything in the instructions" at bounding box center [613, 433] width 357 height 38
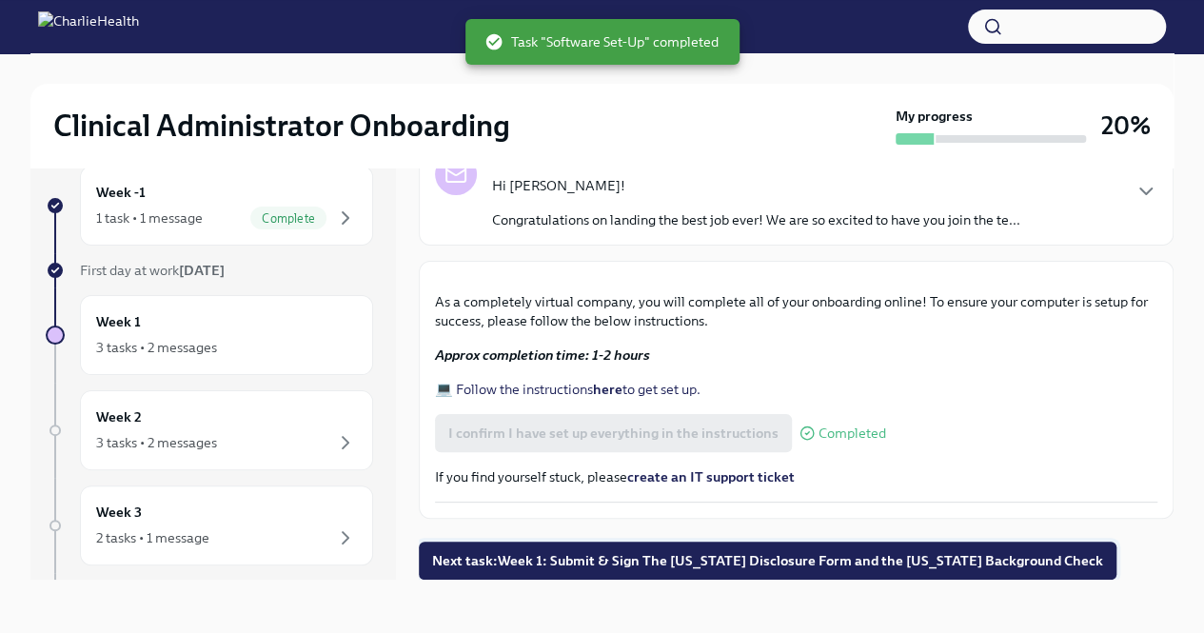
click at [670, 551] on button "Next task : Week 1: Submit & Sign The [US_STATE] Disclosure Form and the [US_ST…" at bounding box center [768, 561] width 698 height 38
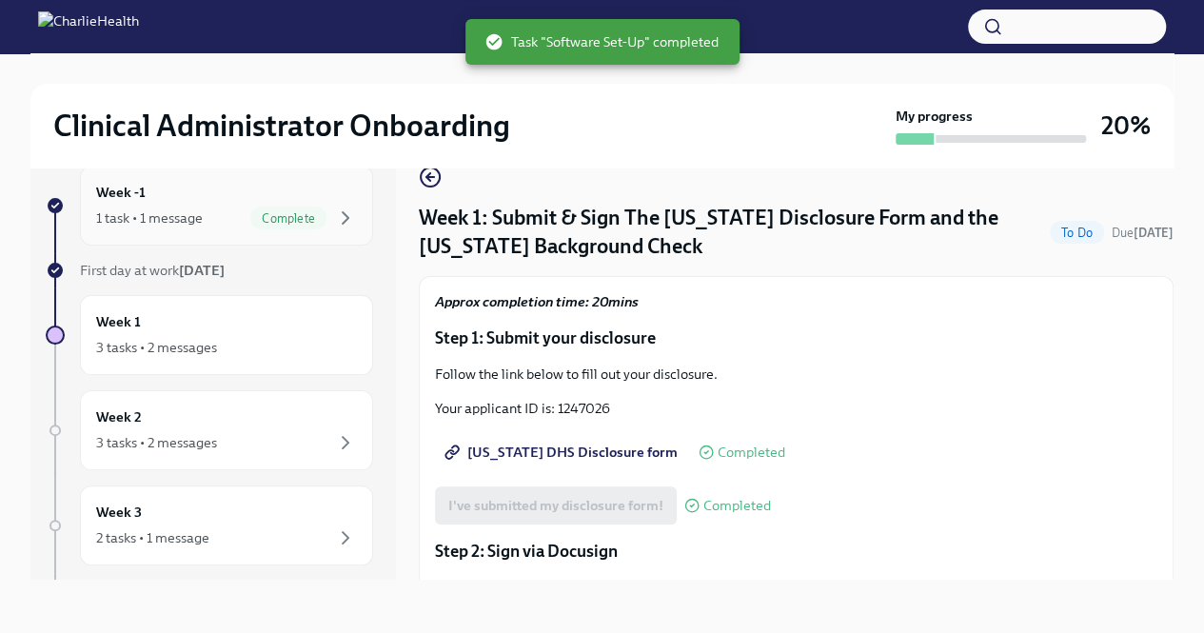
click at [192, 210] on div "1 task • 1 message" at bounding box center [149, 218] width 107 height 19
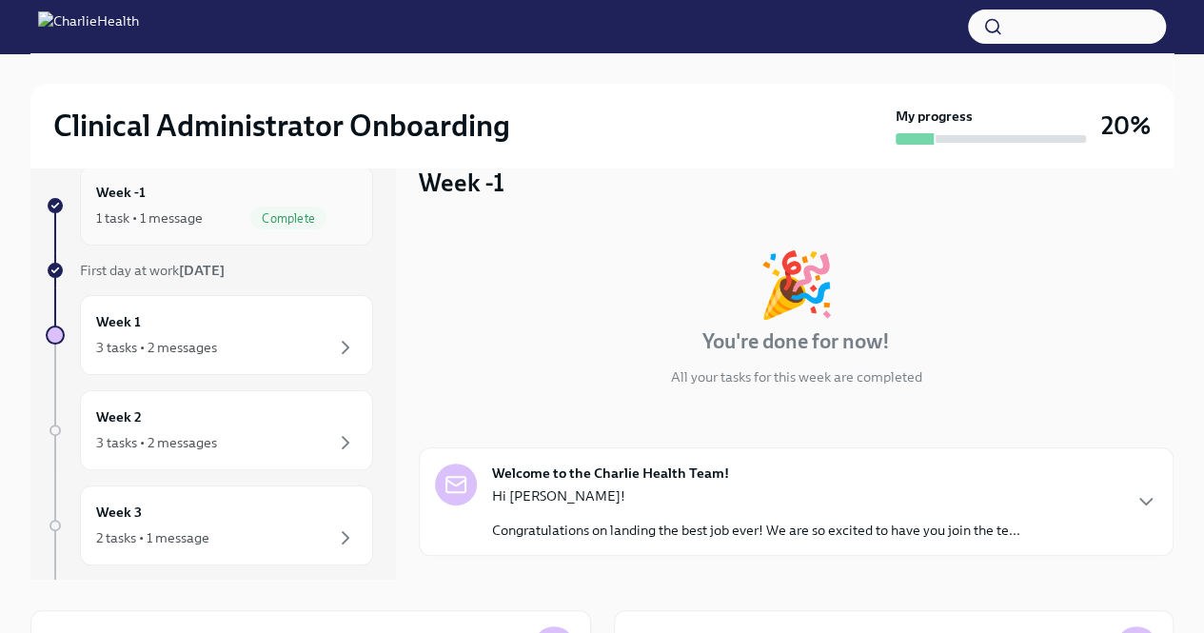
scroll to position [1, 0]
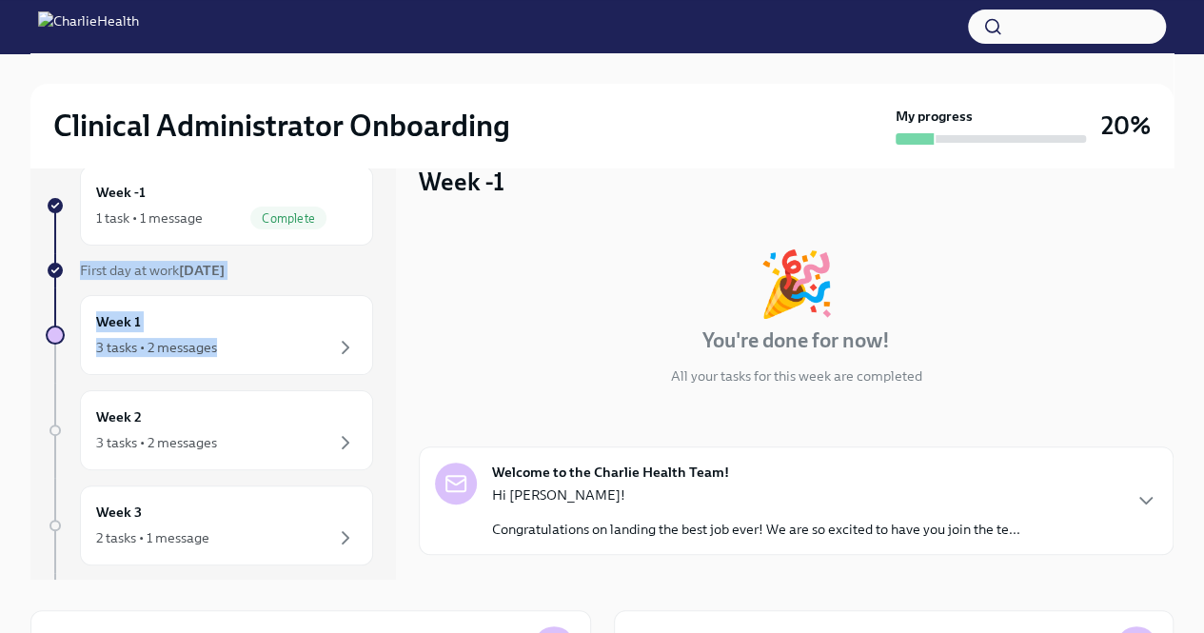
drag, startPoint x: 398, startPoint y: 247, endPoint x: 396, endPoint y: 354, distance: 107.6
click at [396, 354] on div "Week -1 1 task • 1 message Complete First day at work Sep 2nd Week 1 3 tasks • …" at bounding box center [601, 357] width 1143 height 445
